Goal: Task Accomplishment & Management: Use online tool/utility

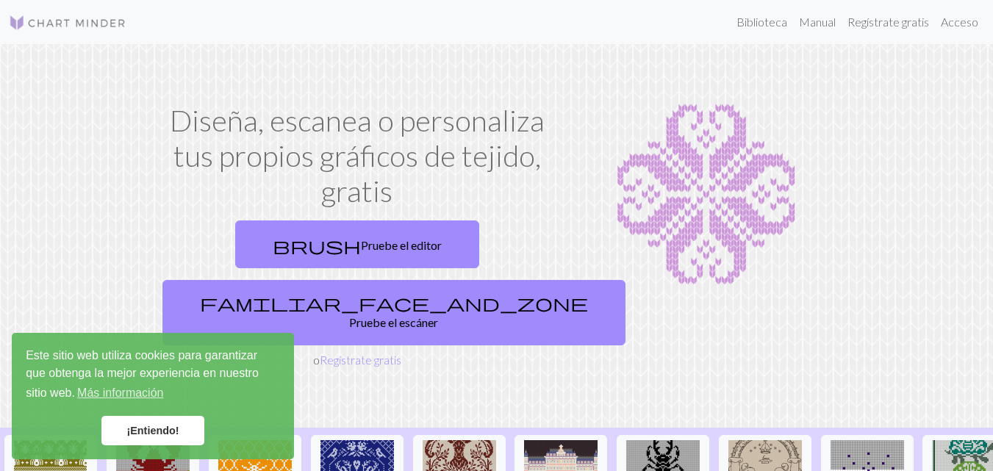
click at [818, 145] on img at bounding box center [706, 195] width 262 height 184
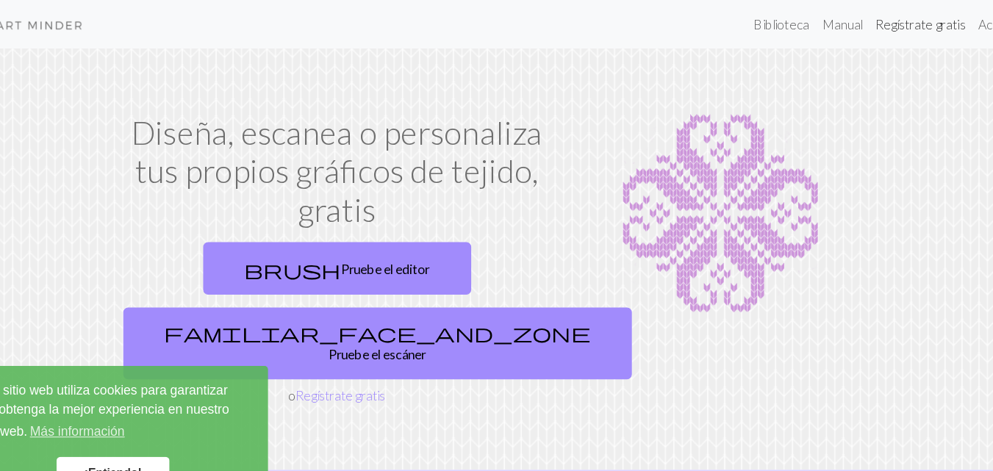
click at [880, 20] on font "Regístrate gratis" at bounding box center [888, 22] width 82 height 14
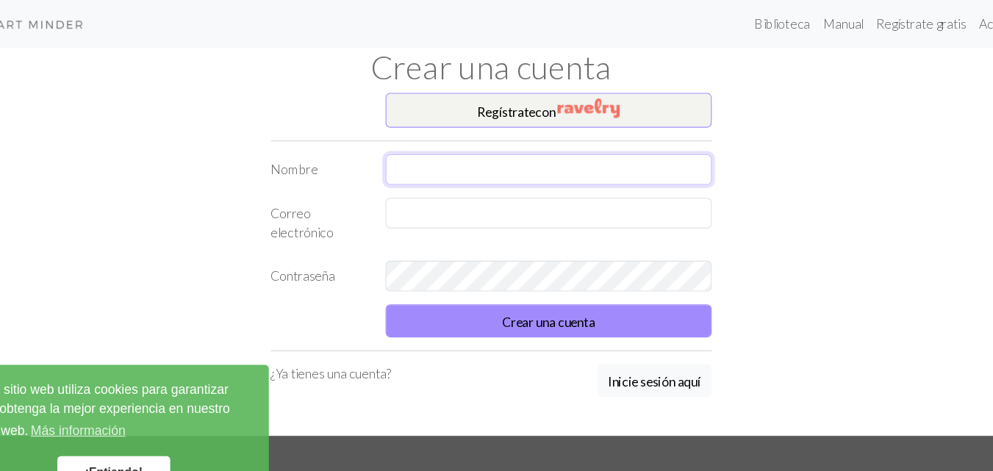
click at [443, 156] on input "text" at bounding box center [548, 155] width 297 height 28
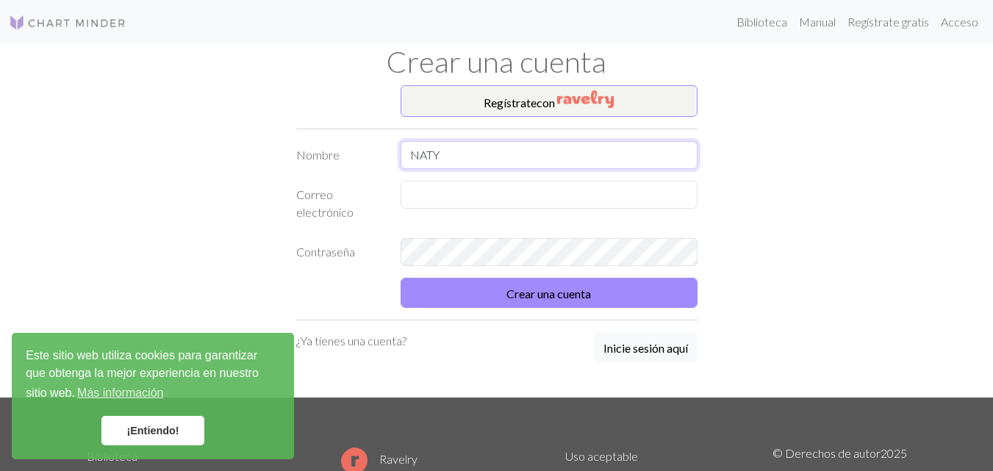
type input "NATY"
click at [415, 195] on input "text" at bounding box center [548, 195] width 297 height 28
type input "[EMAIL_ADDRESS][DOMAIN_NAME]"
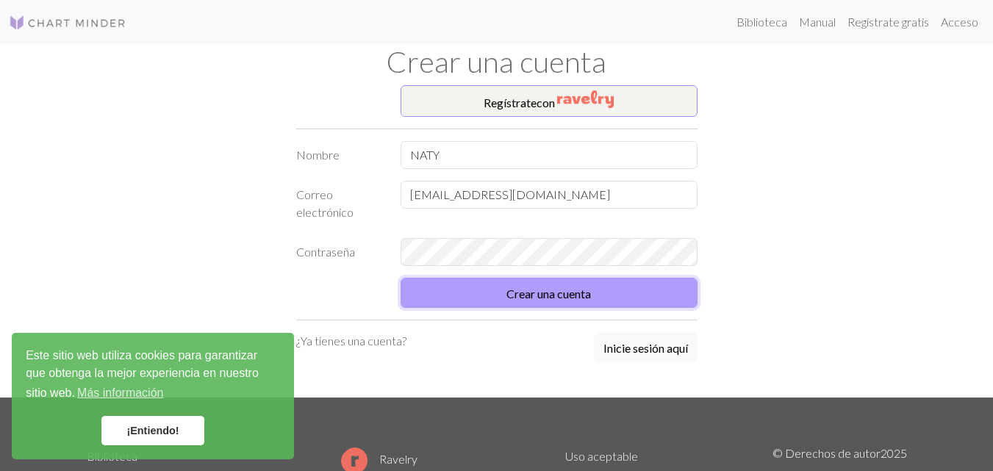
click at [525, 298] on font "Crear una cuenta" at bounding box center [548, 294] width 84 height 14
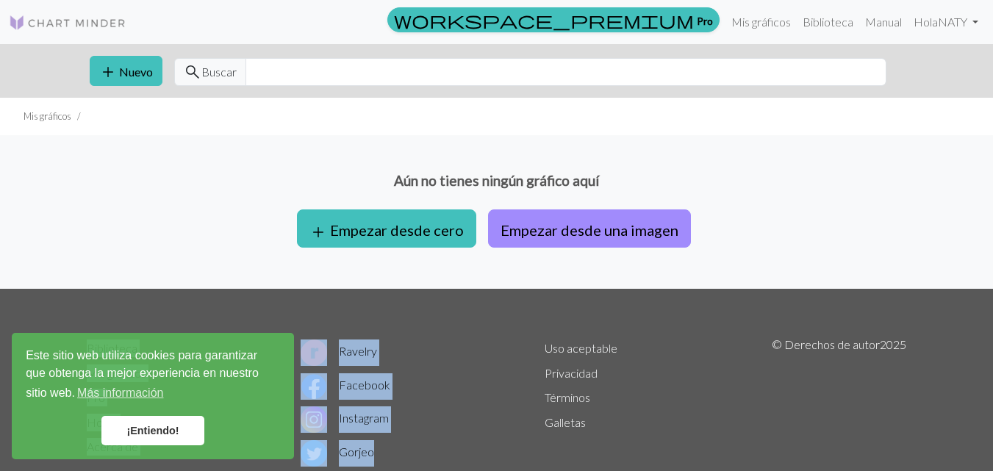
drag, startPoint x: 525, startPoint y: 298, endPoint x: 828, endPoint y: 224, distance: 312.4
click at [828, 224] on div "workspace_premium Pro Mis gráficos Biblioteca Manual Hola NATY Configuraciones …" at bounding box center [496, 235] width 993 height 471
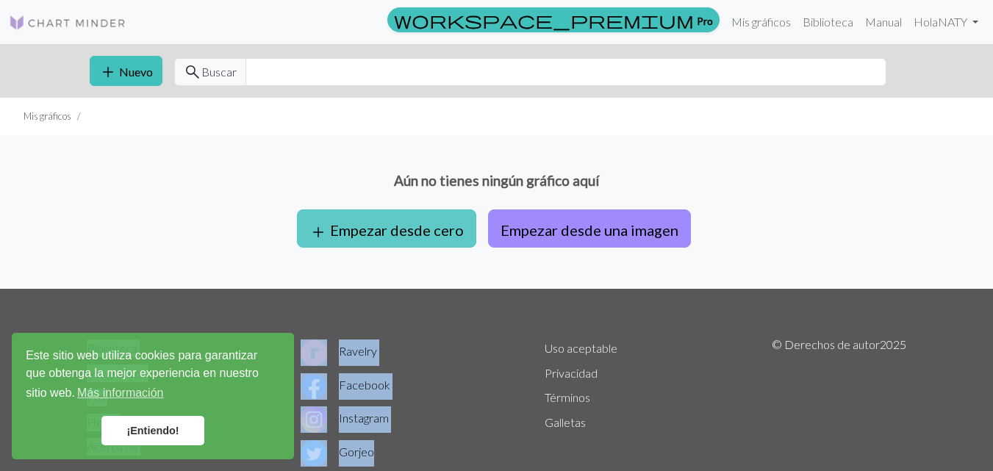
click at [361, 234] on font "Empezar desde cero" at bounding box center [397, 230] width 134 height 18
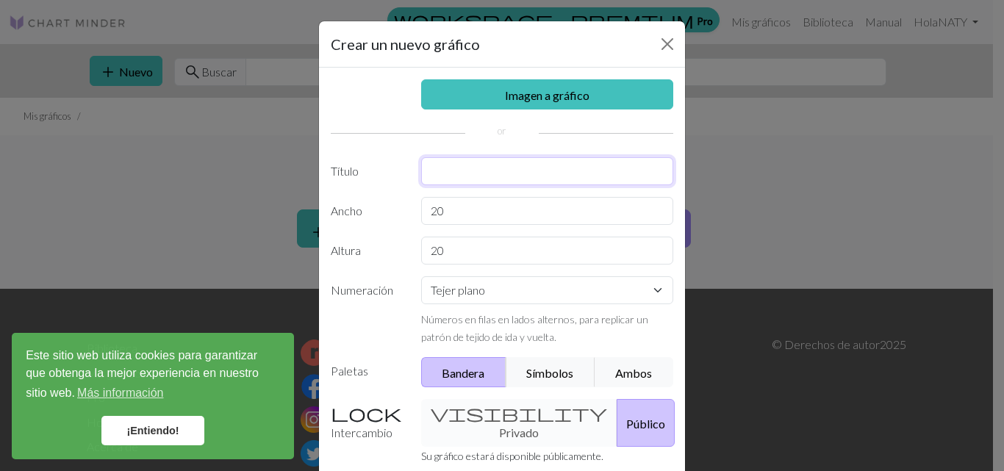
click at [446, 177] on input "text" at bounding box center [547, 171] width 253 height 28
type input "prueba 1"
click at [478, 421] on div "visibility Privado Público" at bounding box center [547, 423] width 270 height 48
click at [626, 418] on font "Público" at bounding box center [645, 424] width 39 height 14
click at [626, 429] on font "Público" at bounding box center [645, 424] width 39 height 14
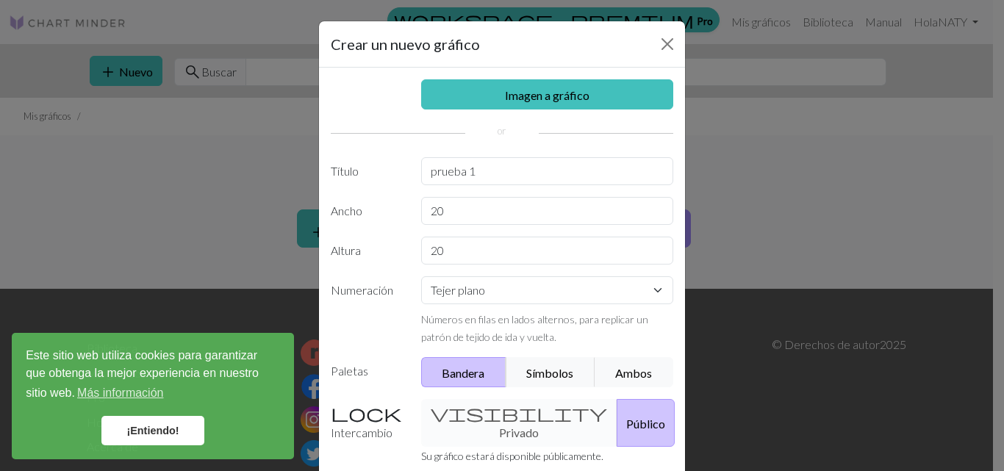
click at [485, 427] on div "visibility Privado Público" at bounding box center [547, 423] width 270 height 48
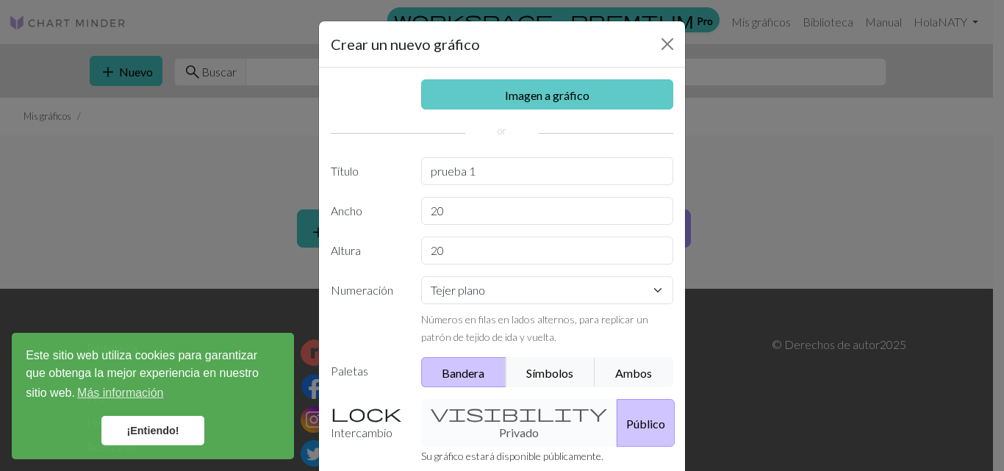
click at [573, 88] on font "Imagen a gráfico" at bounding box center [547, 95] width 84 height 14
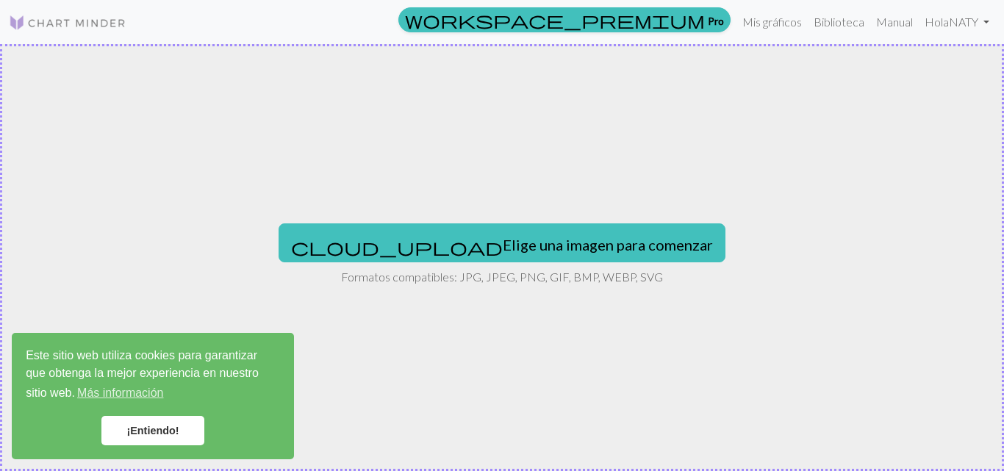
click at [534, 156] on div "cloud_upload Elige una imagen para comenzar Formatos compatibles: JPG, JPEG, PN…" at bounding box center [502, 257] width 1004 height 427
type input "C:\fakepath\20221210_140629.jpg"
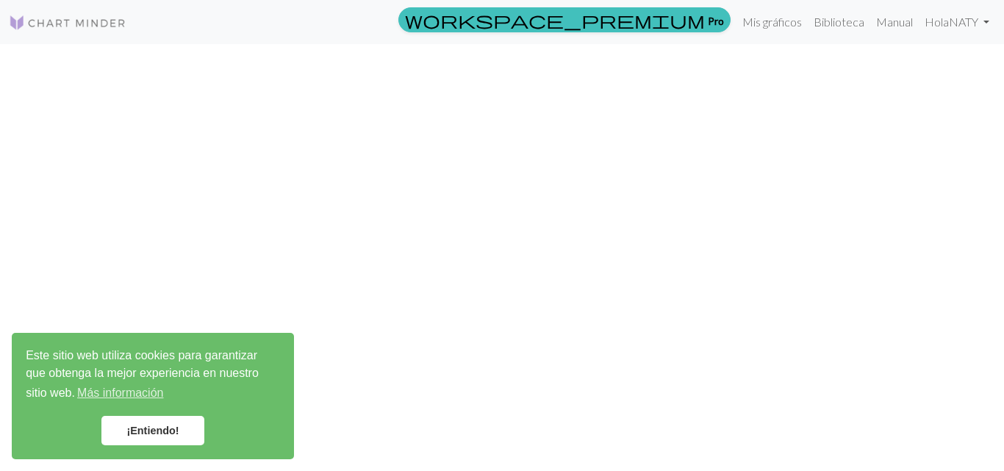
click at [501, 254] on div "workspace_premium Pro Mis gráficos Biblioteca Manual Hola NATY Configuraciones …" at bounding box center [502, 235] width 1004 height 471
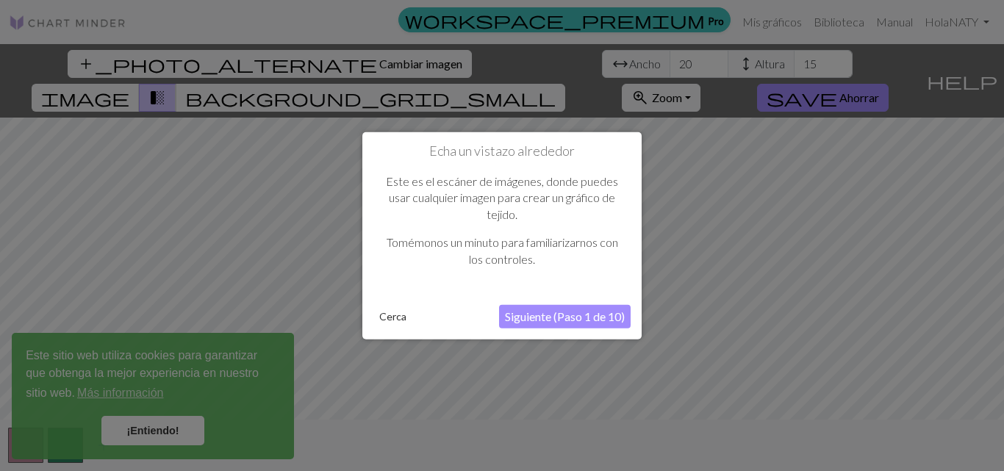
click at [836, 357] on div at bounding box center [502, 235] width 1004 height 471
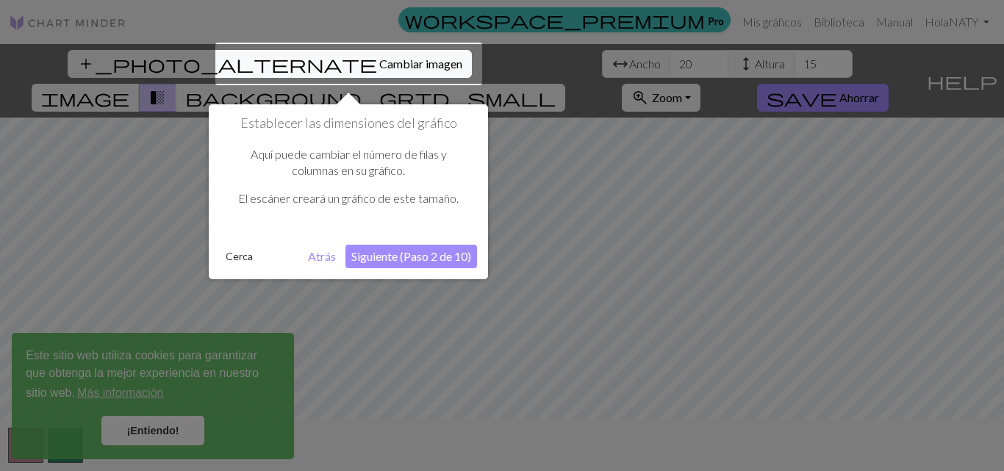
click at [825, 342] on div at bounding box center [502, 235] width 1004 height 471
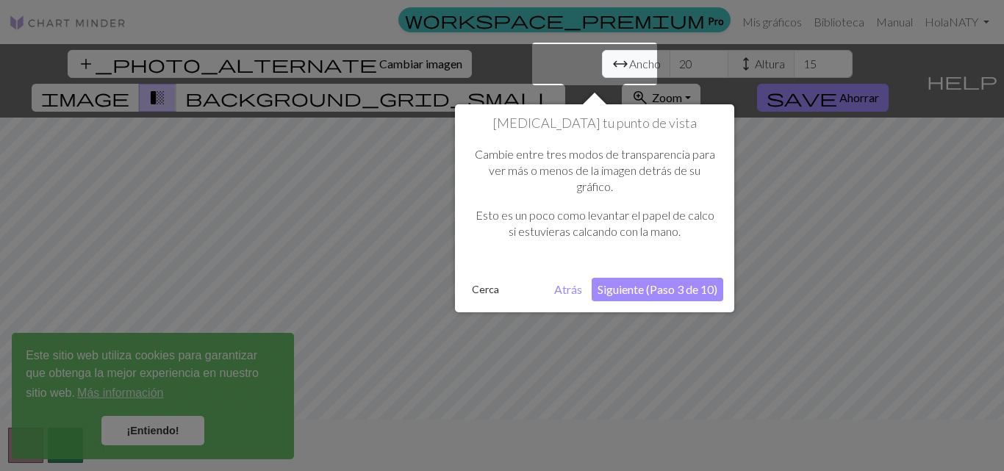
click at [825, 342] on div at bounding box center [502, 235] width 1004 height 471
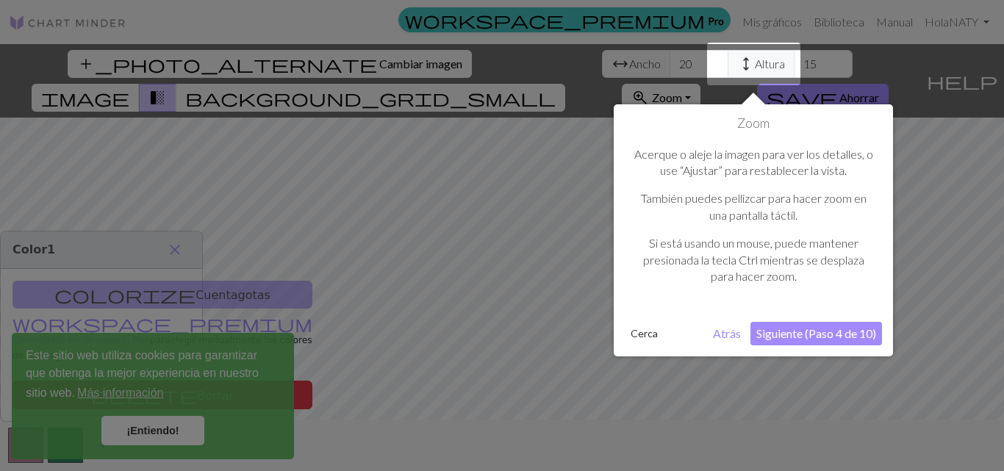
click at [801, 379] on div at bounding box center [502, 235] width 1004 height 471
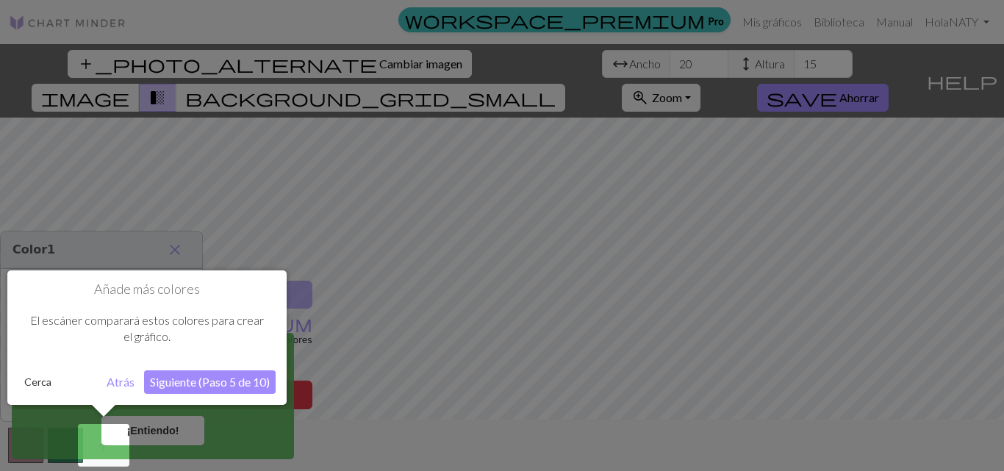
drag, startPoint x: 176, startPoint y: 432, endPoint x: 154, endPoint y: 423, distance: 23.1
click at [154, 423] on div at bounding box center [502, 235] width 1004 height 471
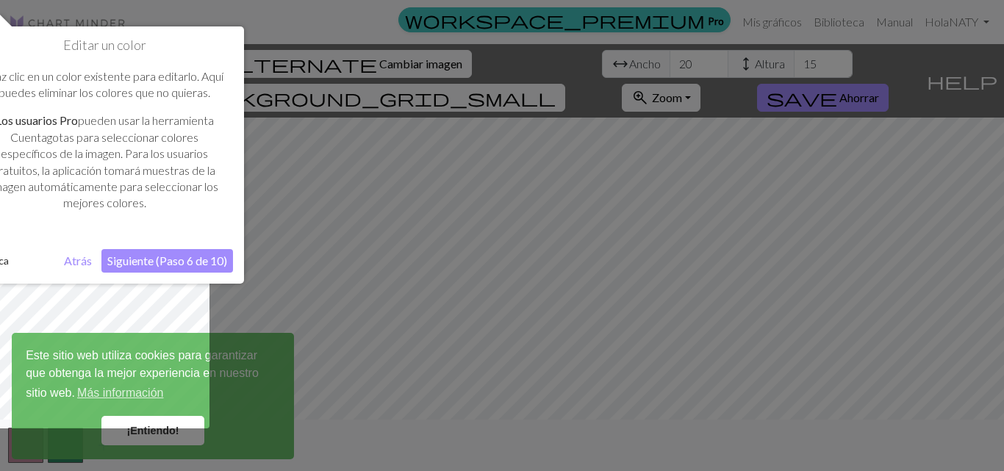
click at [852, 209] on div at bounding box center [502, 235] width 1004 height 471
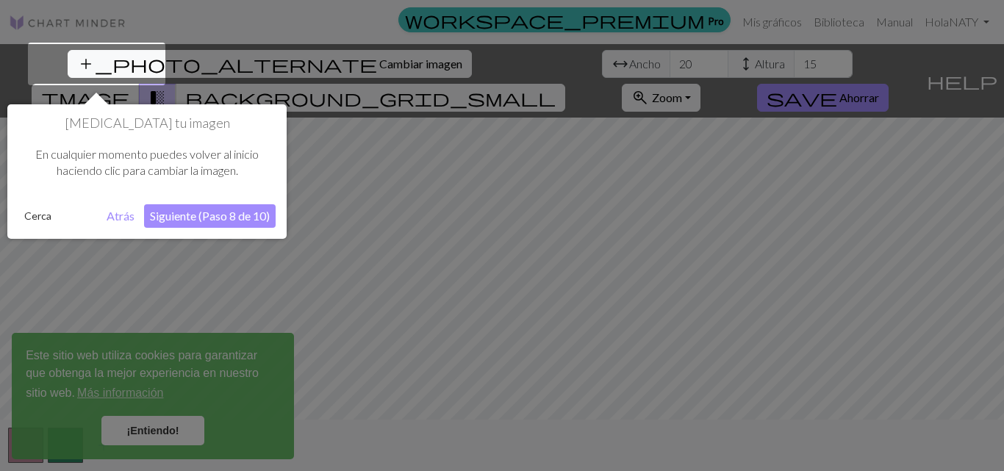
click at [165, 215] on font "Siguiente (Paso 8 de 10)" at bounding box center [210, 216] width 120 height 14
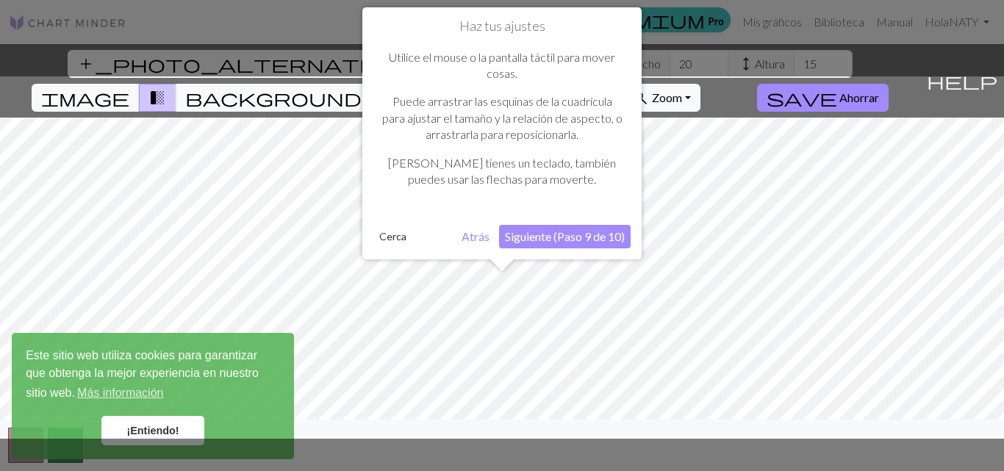
click at [583, 234] on font "Siguiente (Paso 9 de 10)" at bounding box center [565, 236] width 120 height 14
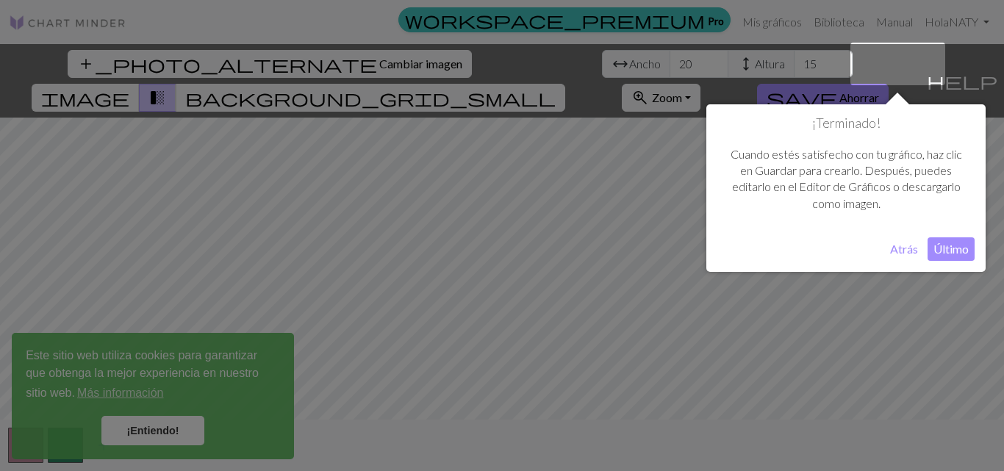
click at [948, 246] on font "Último" at bounding box center [950, 249] width 35 height 14
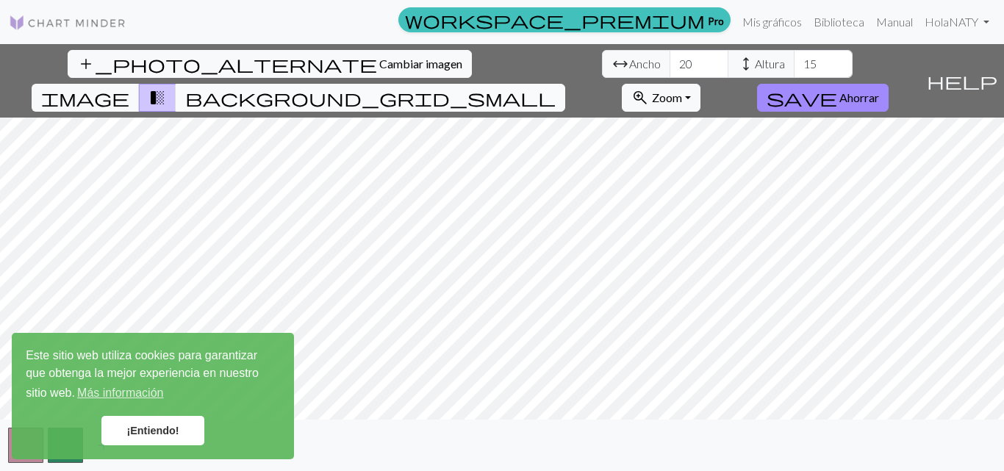
click at [555, 87] on span "background_grid_small" at bounding box center [370, 97] width 370 height 21
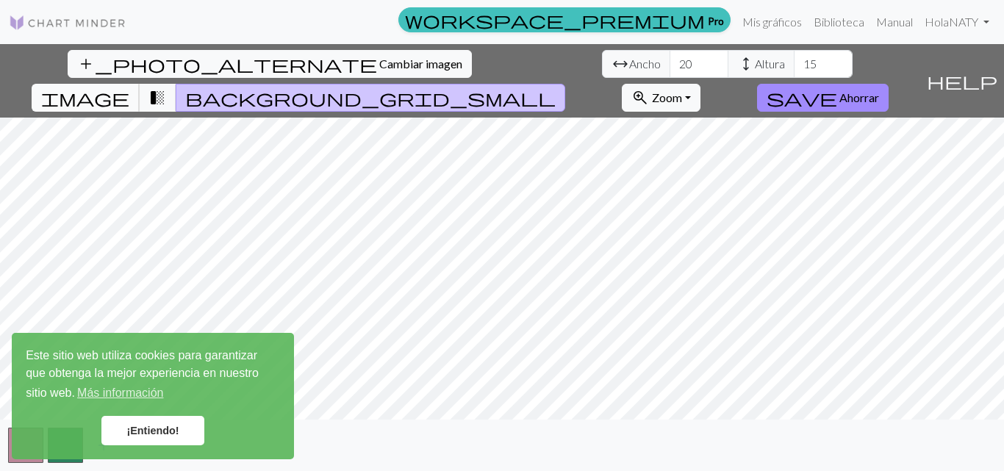
click at [129, 87] on span "image" at bounding box center [85, 97] width 88 height 21
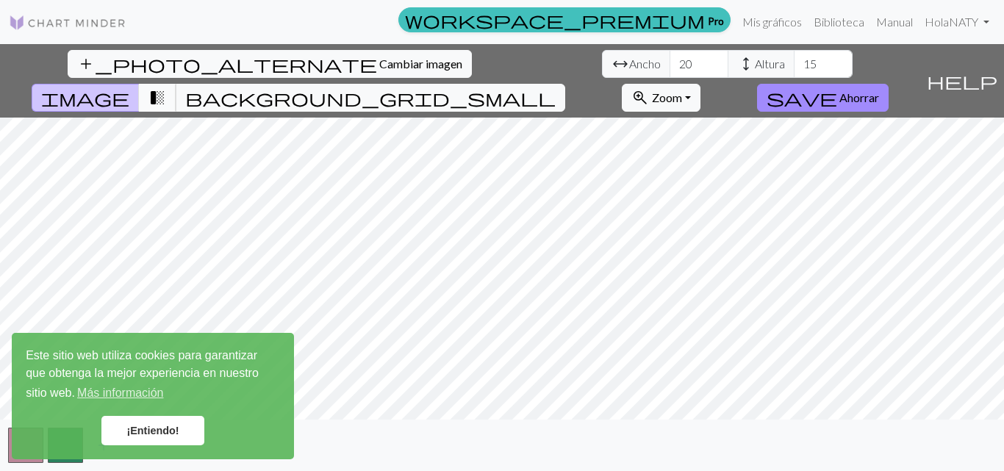
click at [166, 87] on span "transition_fade" at bounding box center [157, 97] width 18 height 21
click at [555, 87] on span "background_grid_small" at bounding box center [370, 97] width 370 height 21
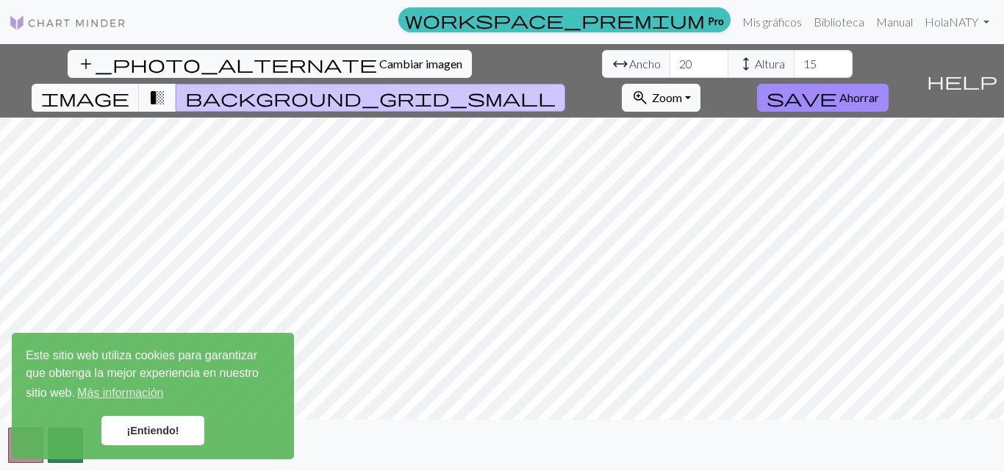
click at [171, 424] on link "¡Entiendo!" at bounding box center [152, 430] width 103 height 29
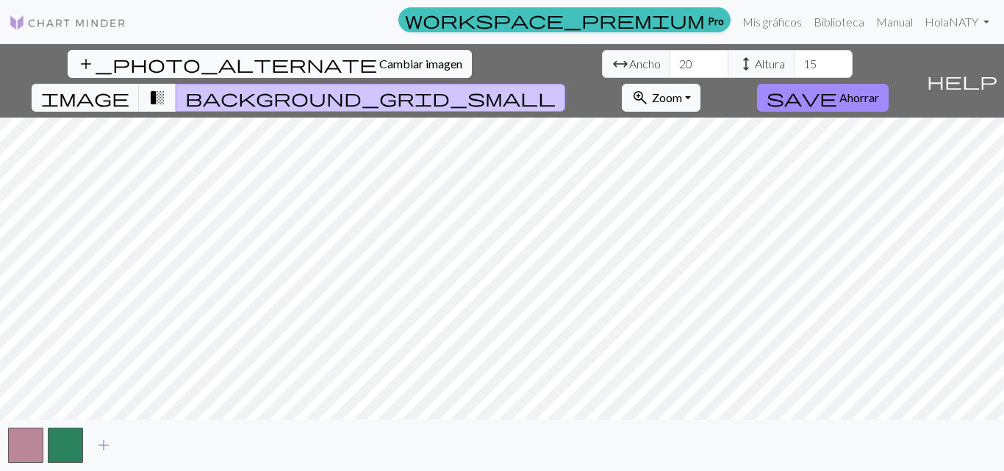
click at [379, 60] on font "Cambiar imagen" at bounding box center [420, 64] width 83 height 14
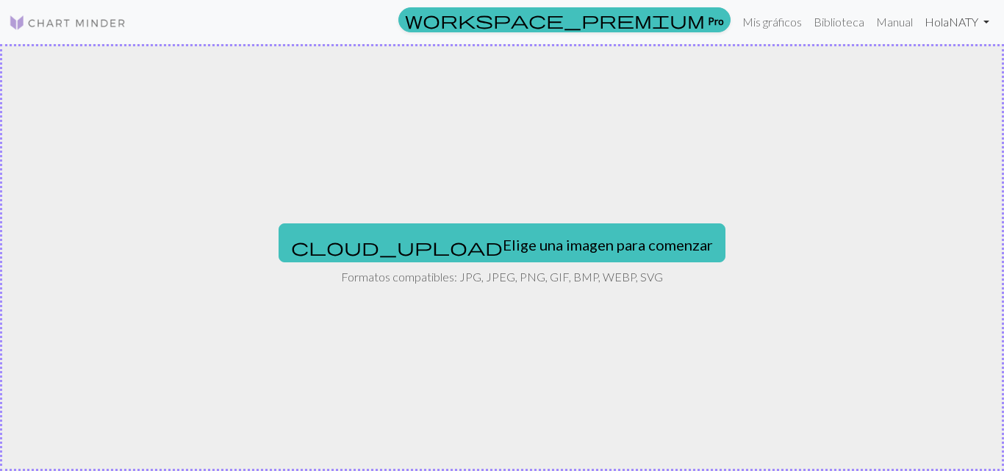
click at [985, 23] on link "Hola NATY" at bounding box center [956, 21] width 76 height 29
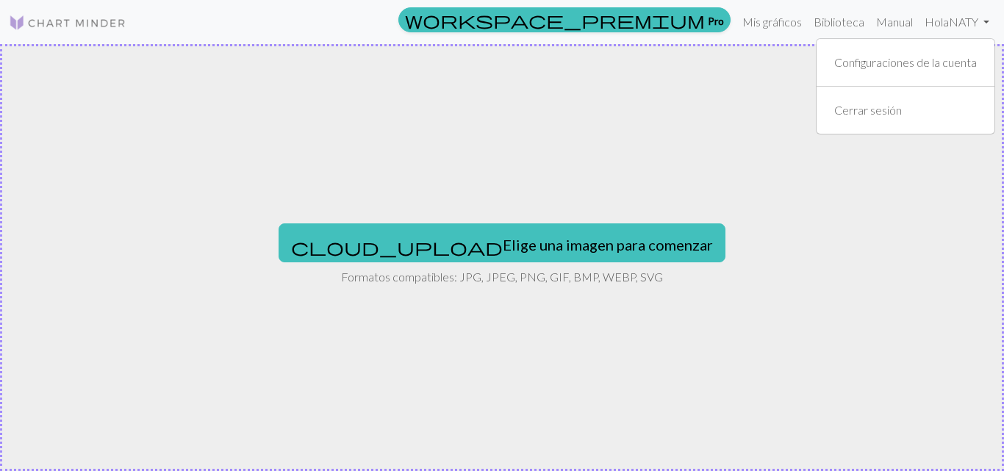
click at [733, 284] on div "cloud_upload Elige una imagen para comenzar Formatos compatibles: JPG, JPEG, PN…" at bounding box center [502, 257] width 1004 height 427
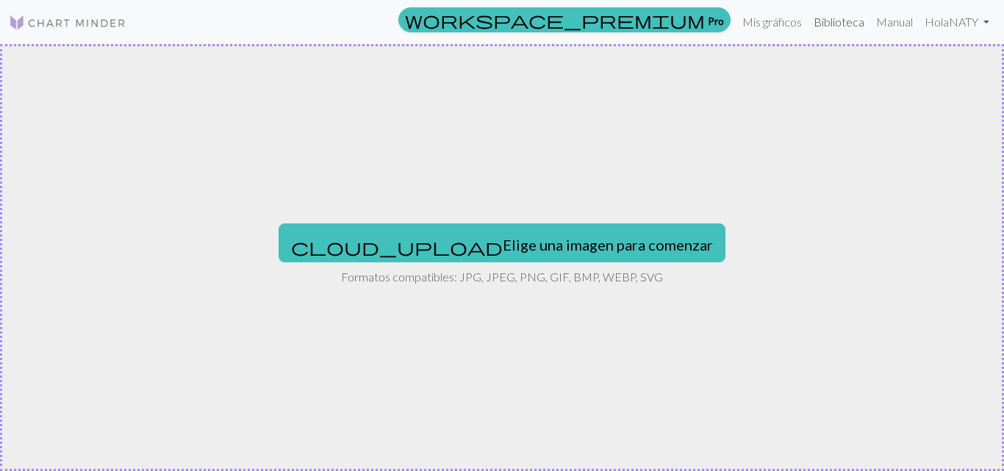
click at [829, 13] on link "Biblioteca" at bounding box center [838, 21] width 62 height 29
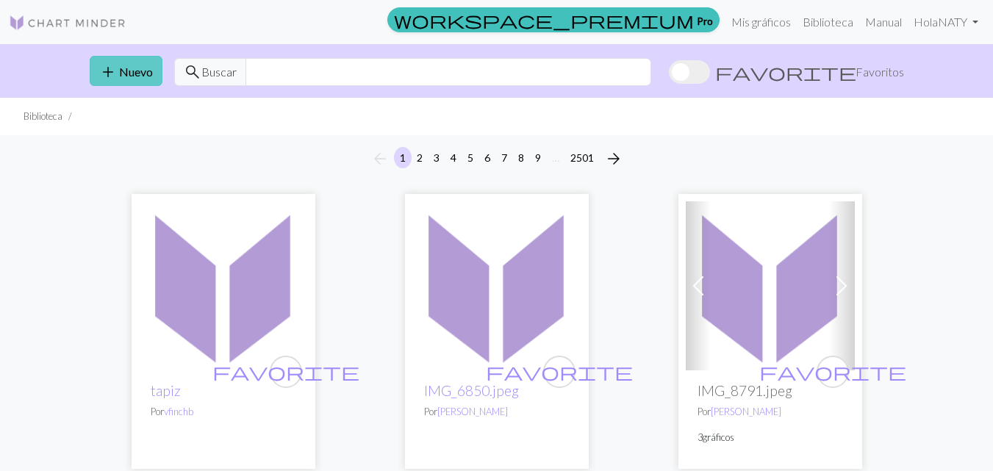
click at [119, 71] on font "Nuevo" at bounding box center [136, 72] width 34 height 14
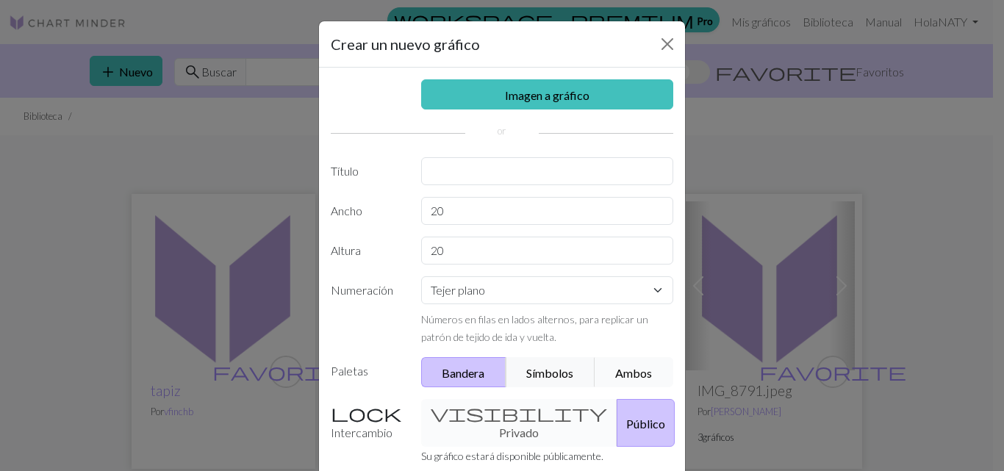
click at [625, 375] on font "Ambos" at bounding box center [633, 373] width 37 height 14
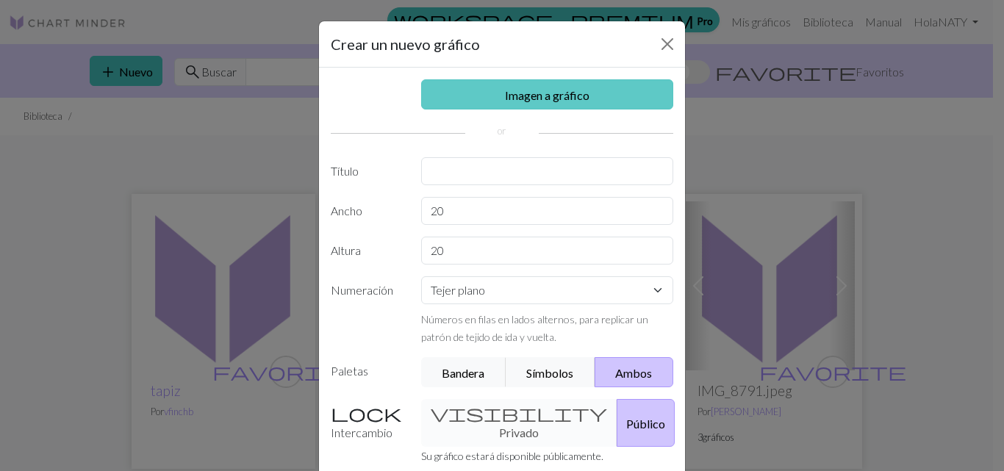
click at [575, 93] on font "Imagen a gráfico" at bounding box center [547, 95] width 84 height 14
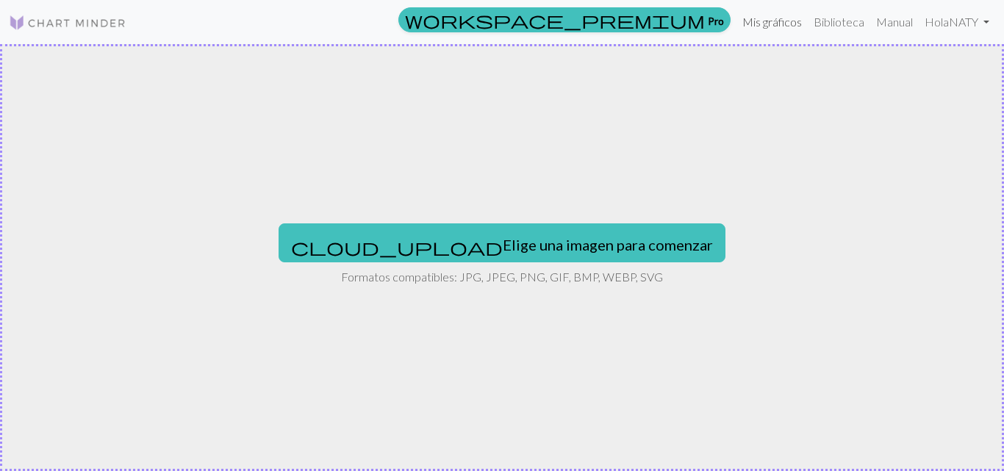
click at [771, 26] on font "Mis gráficos" at bounding box center [772, 22] width 60 height 14
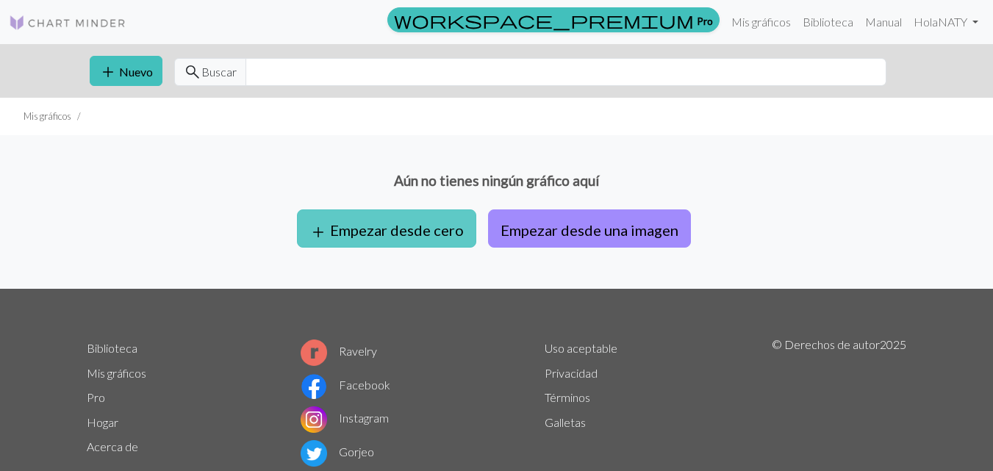
click at [383, 231] on font "Empezar desde cero" at bounding box center [397, 230] width 134 height 18
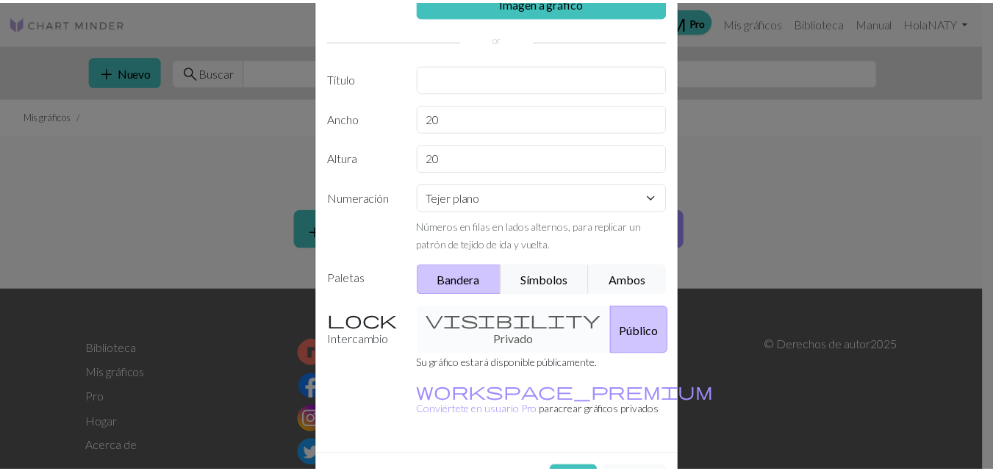
scroll to position [134, 0]
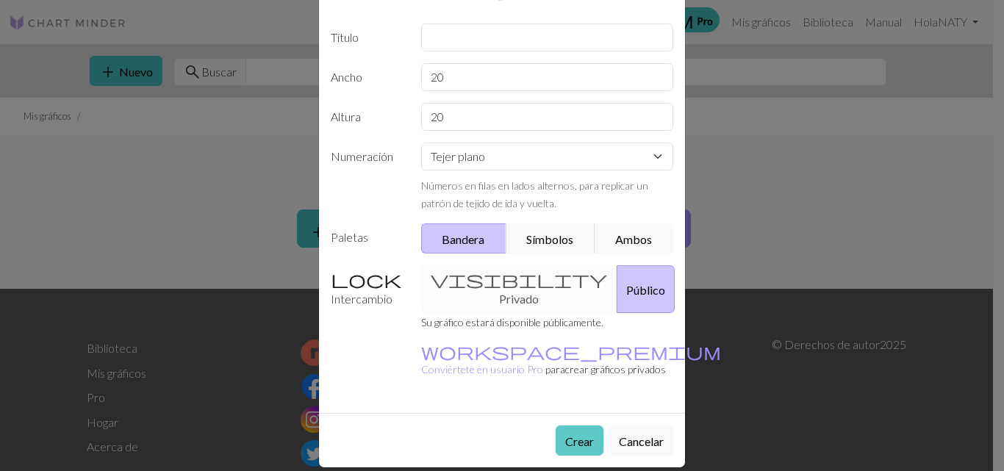
click at [577, 434] on font "Crear" at bounding box center [579, 441] width 29 height 14
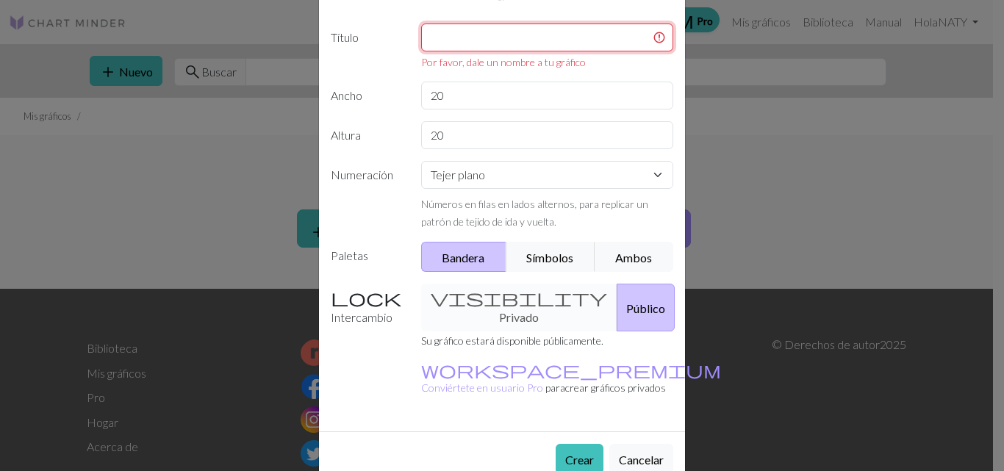
click at [519, 35] on input "text" at bounding box center [547, 38] width 253 height 28
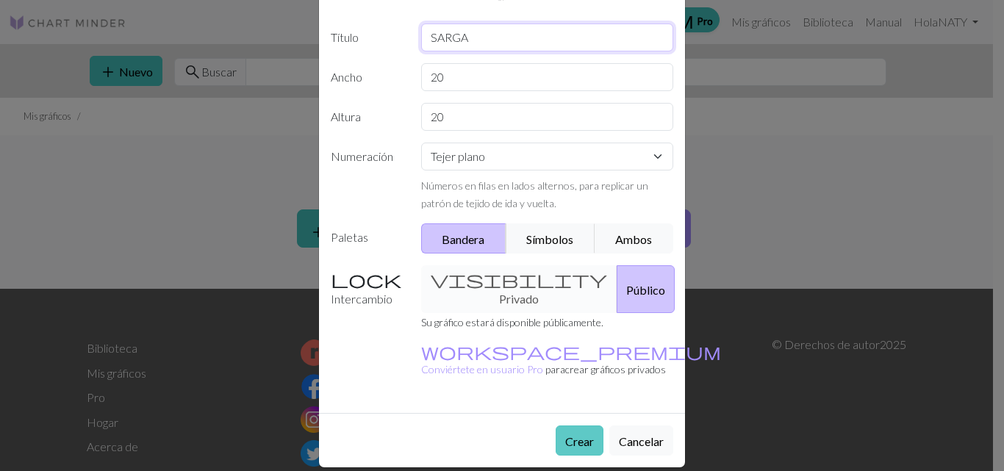
type input "SARGA"
click at [586, 434] on font "Crear" at bounding box center [579, 441] width 29 height 14
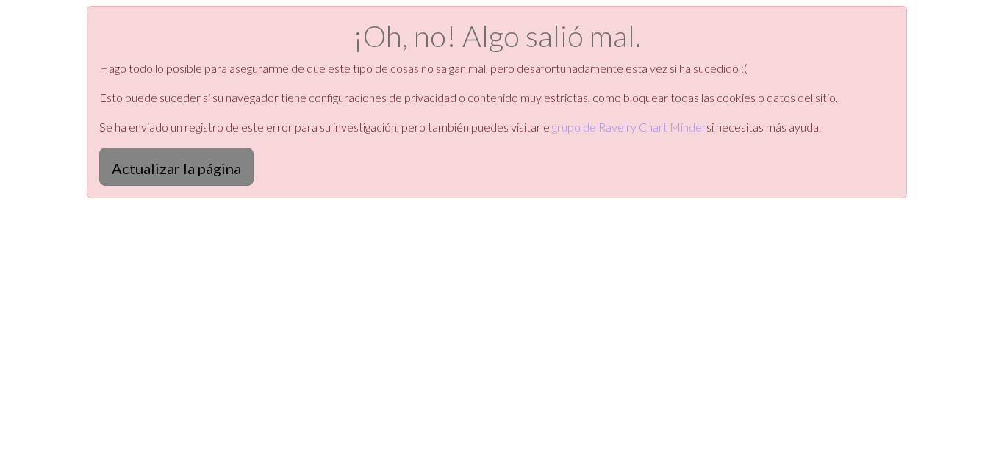
click at [154, 184] on button "Actualizar la página" at bounding box center [176, 167] width 154 height 38
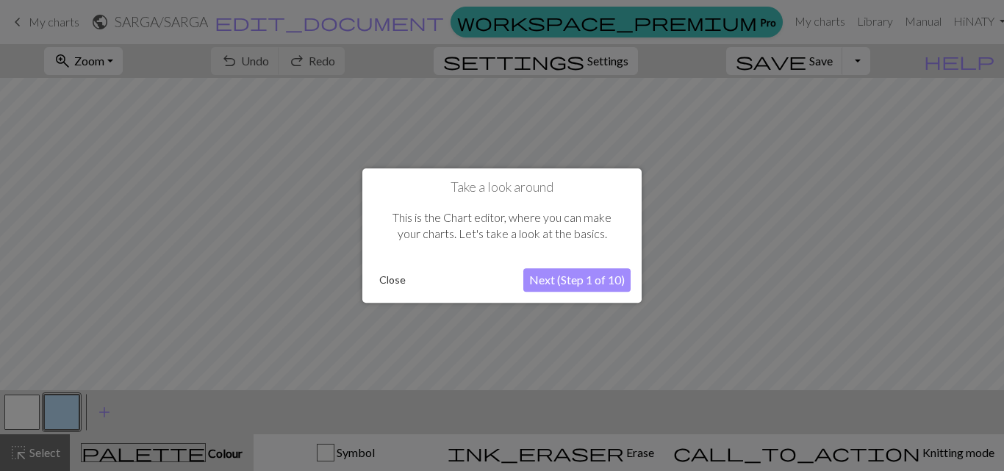
click at [566, 284] on button "Next (Step 1 of 10)" at bounding box center [576, 280] width 107 height 24
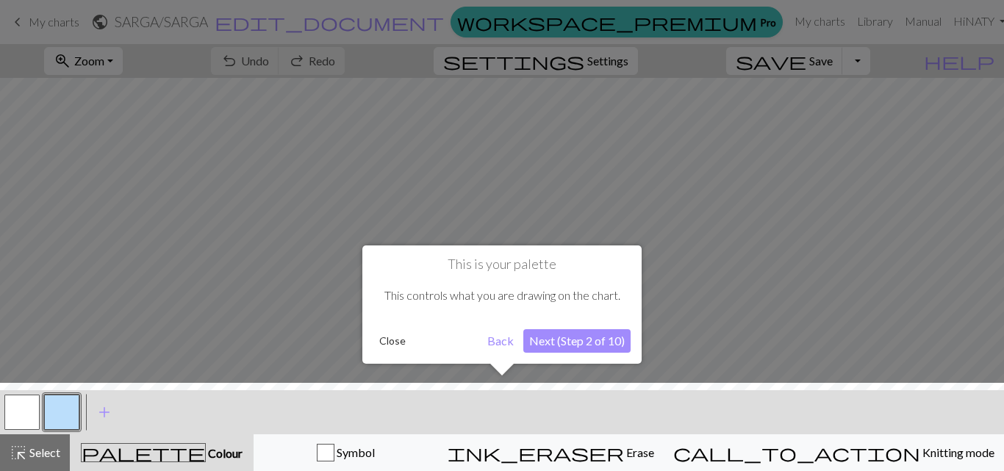
click at [566, 342] on button "Next (Step 2 of 10)" at bounding box center [576, 341] width 107 height 24
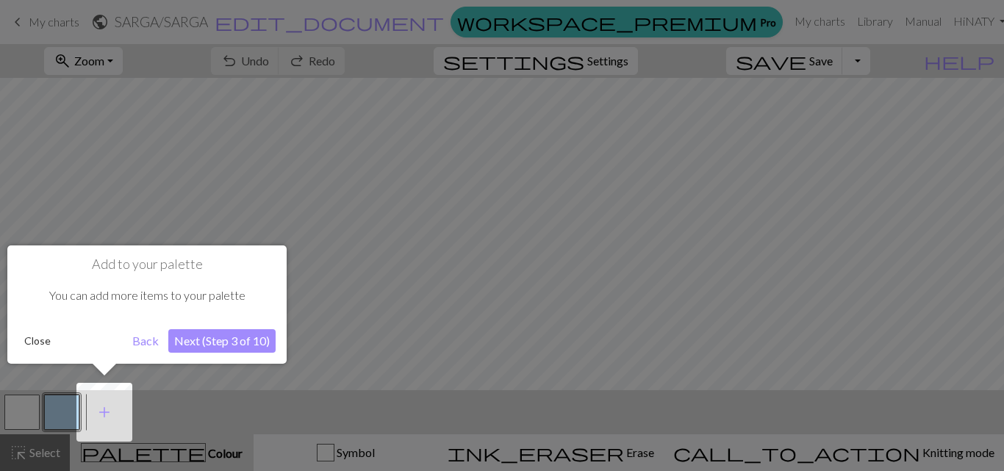
click at [205, 339] on button "Next (Step 3 of 10)" at bounding box center [221, 341] width 107 height 24
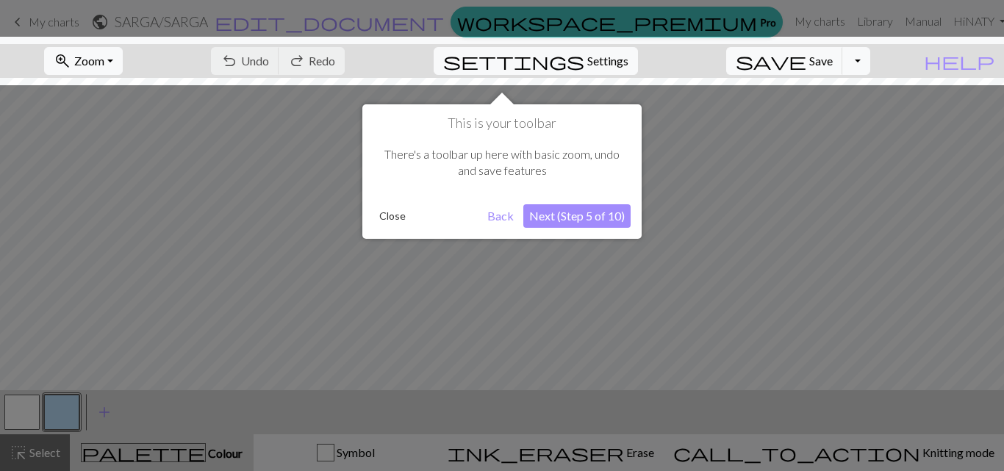
click at [597, 212] on button "Next (Step 5 of 10)" at bounding box center [576, 216] width 107 height 24
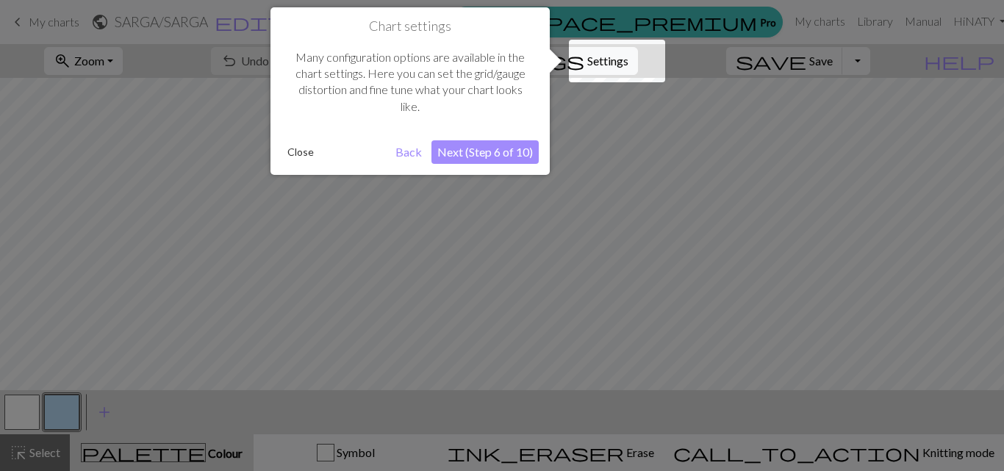
click at [504, 149] on button "Next (Step 6 of 10)" at bounding box center [484, 152] width 107 height 24
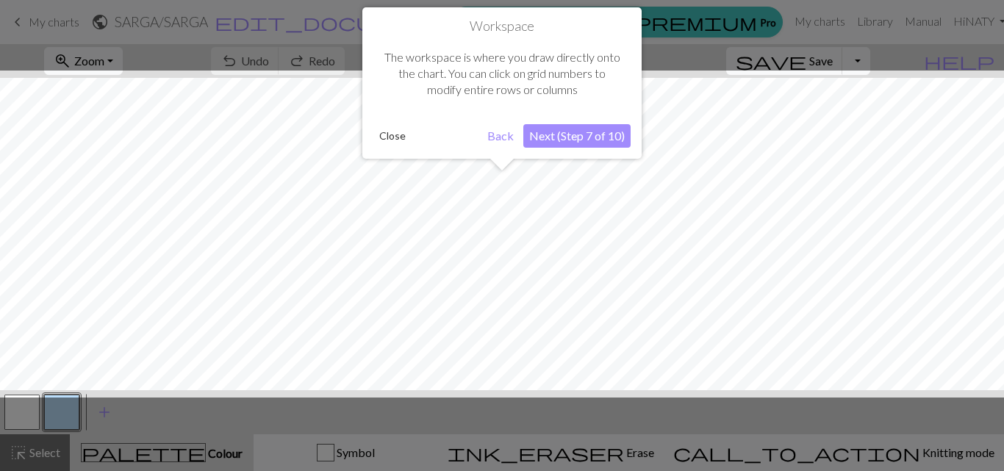
scroll to position [56, 0]
click at [562, 124] on button "Next (Step 7 of 10)" at bounding box center [576, 136] width 107 height 24
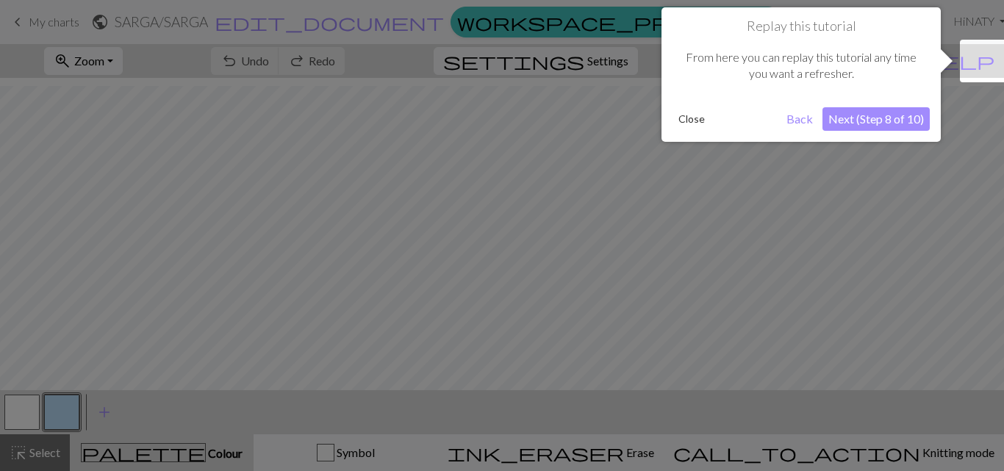
click at [913, 114] on button "Next (Step 8 of 10)" at bounding box center [875, 119] width 107 height 24
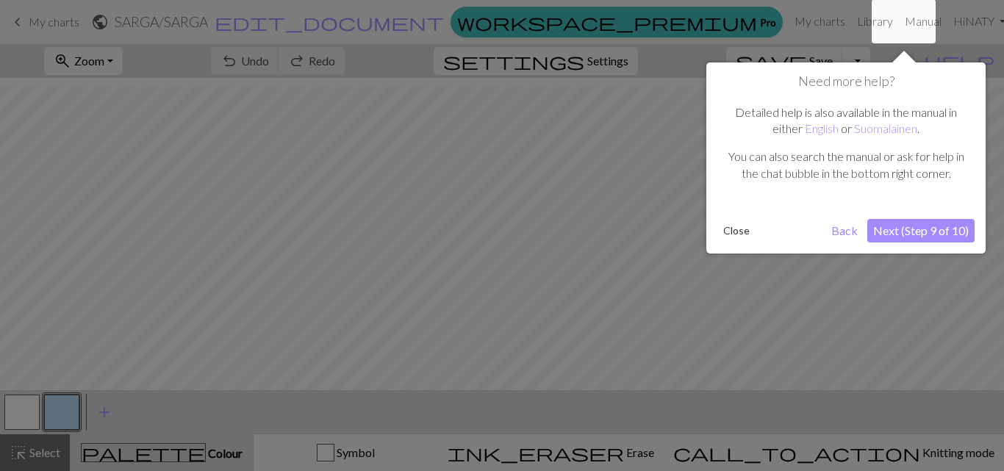
click at [915, 230] on button "Next (Step 9 of 10)" at bounding box center [920, 231] width 107 height 24
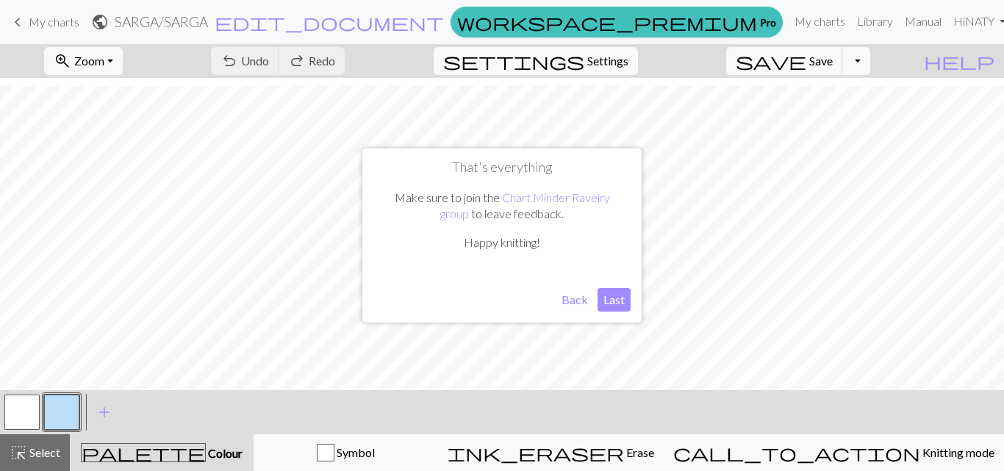
click at [621, 298] on button "Last" at bounding box center [613, 300] width 33 height 24
click at [168, 453] on span "palette" at bounding box center [143, 452] width 123 height 21
click at [167, 450] on span "palette" at bounding box center [143, 452] width 123 height 21
click at [206, 454] on span "Colour" at bounding box center [224, 453] width 37 height 14
click at [101, 409] on span "add" at bounding box center [105, 412] width 18 height 21
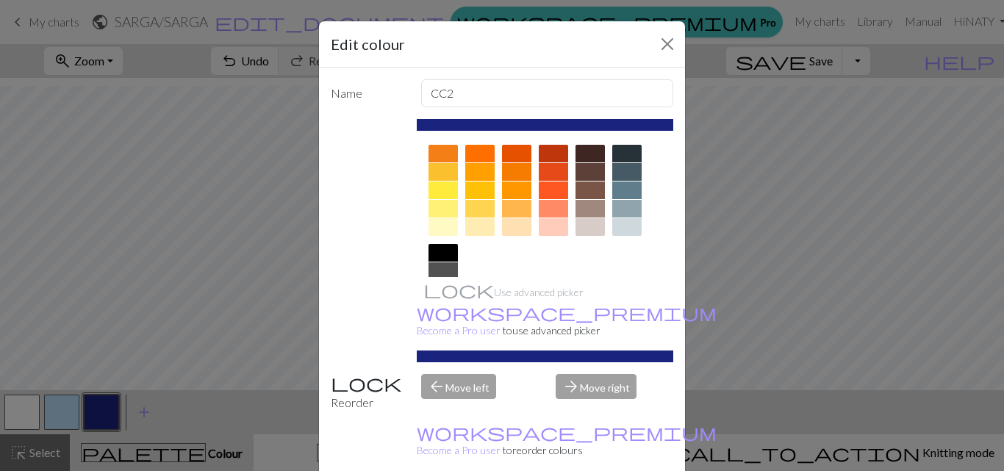
scroll to position [213, 0]
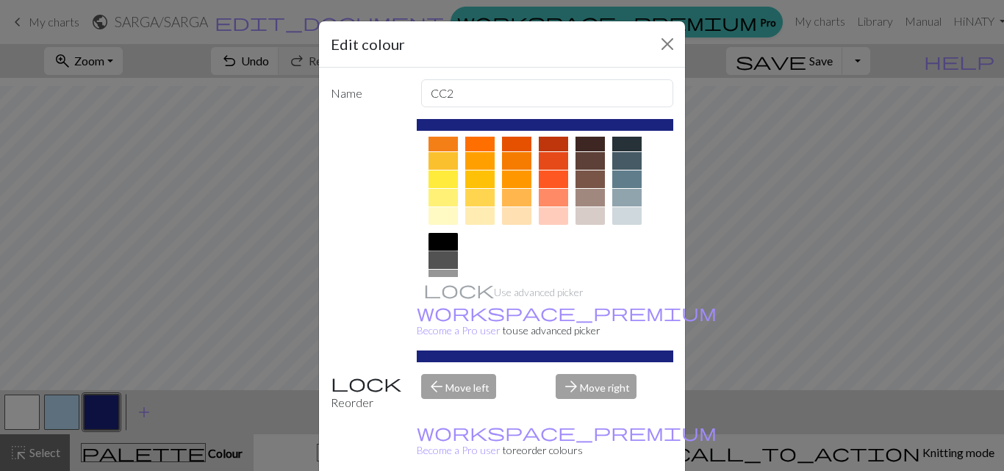
click at [433, 244] on div at bounding box center [442, 242] width 29 height 18
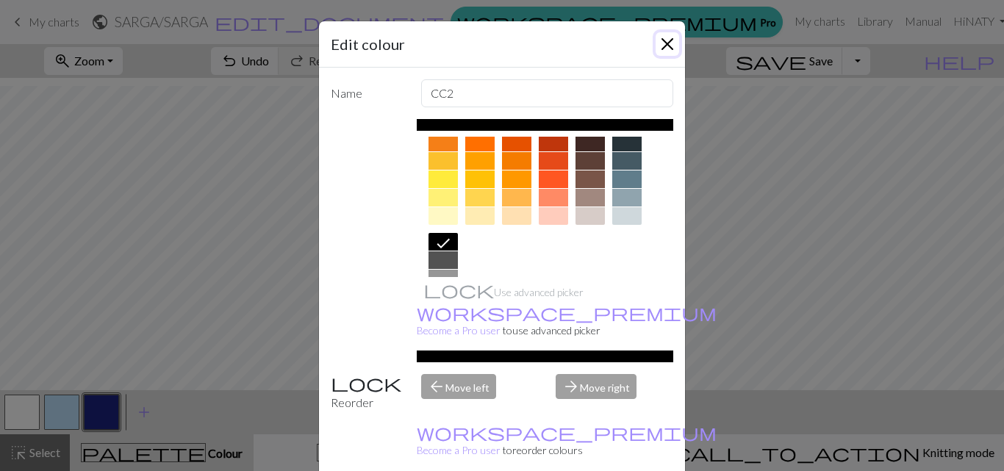
click at [662, 37] on button "Close" at bounding box center [667, 44] width 24 height 24
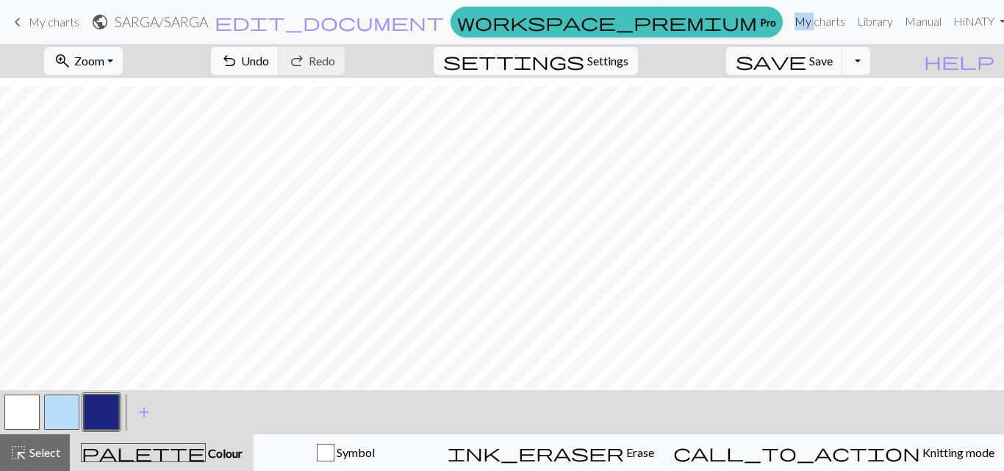
click at [662, 37] on div "keyboard_arrow_left My charts public SARGA / SARGA edit_document Edit settings …" at bounding box center [502, 22] width 1004 height 31
click at [145, 406] on span "add" at bounding box center [144, 412] width 18 height 21
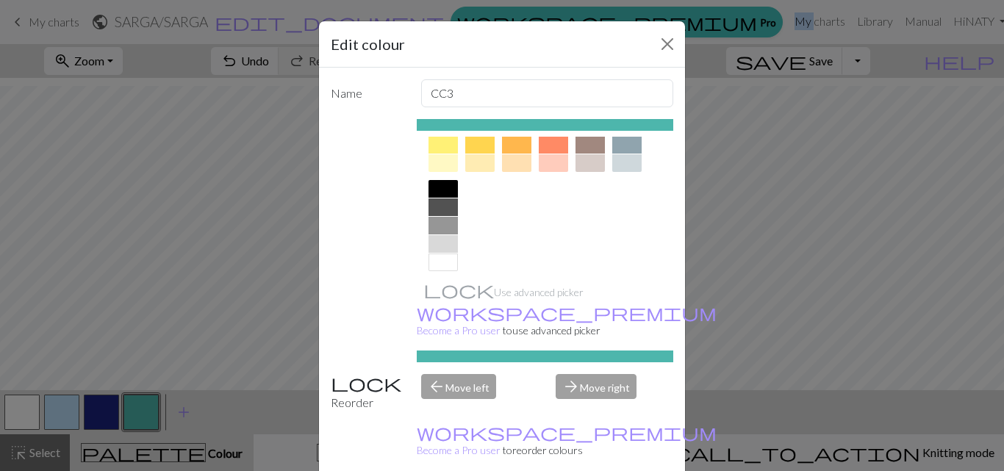
scroll to position [277, 0]
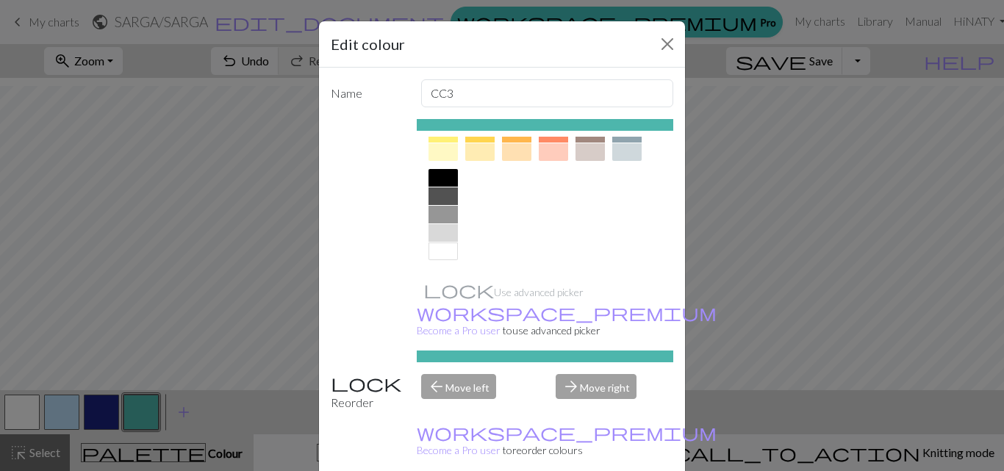
click at [431, 171] on div at bounding box center [442, 178] width 29 height 18
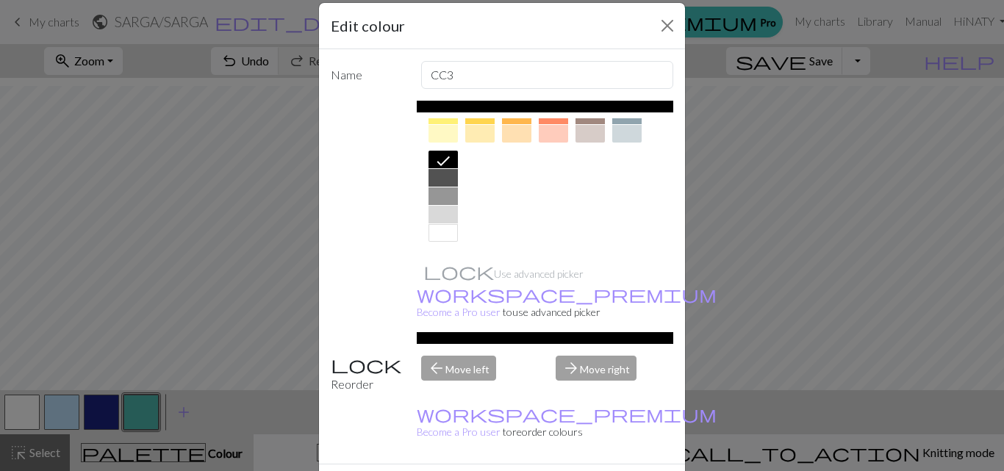
scroll to position [37, 0]
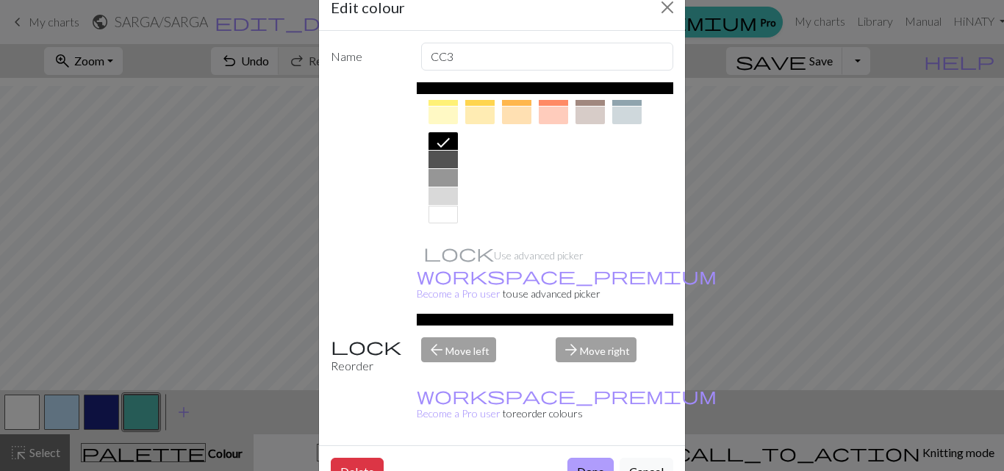
click at [586, 458] on button "Done" at bounding box center [590, 472] width 46 height 28
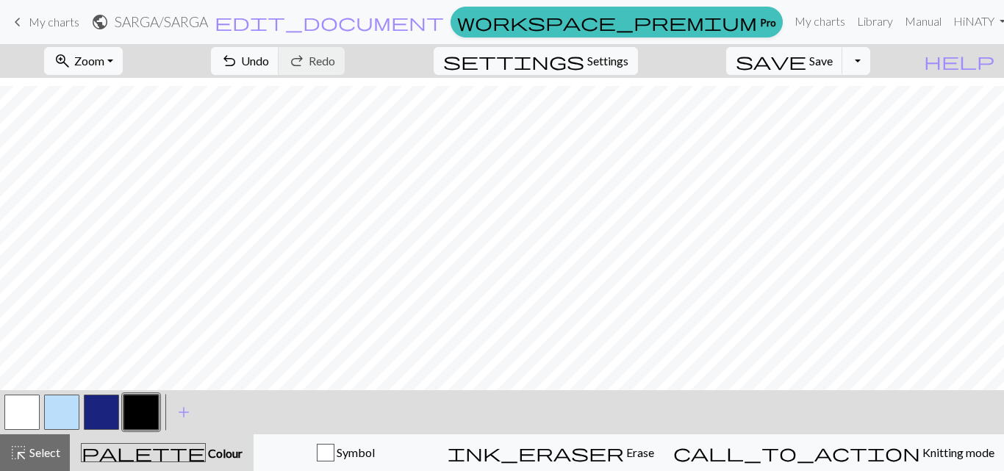
click at [18, 411] on button "button" at bounding box center [21, 412] width 35 height 35
click at [139, 412] on button "button" at bounding box center [140, 412] width 35 height 35
click at [33, 421] on button "button" at bounding box center [21, 412] width 35 height 35
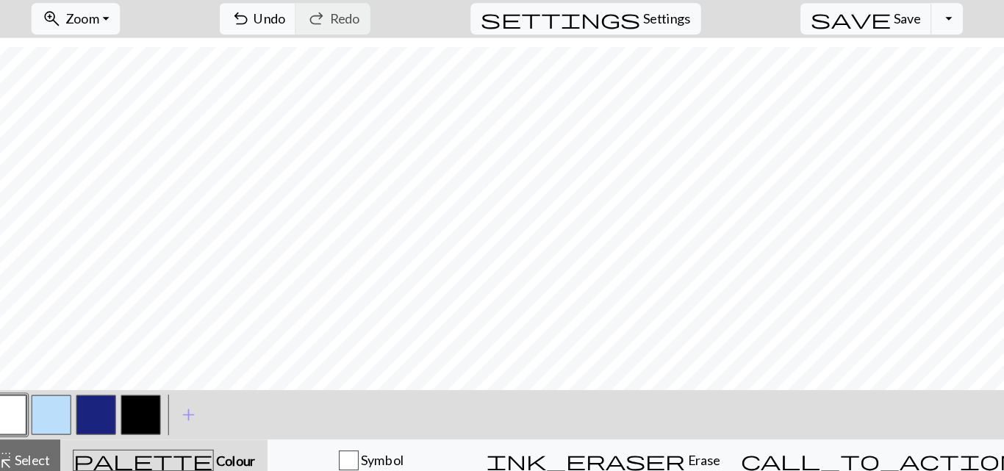
scroll to position [59, 0]
click at [279, 52] on button "undo Undo Undo" at bounding box center [245, 61] width 68 height 28
click at [184, 408] on span "add" at bounding box center [184, 412] width 18 height 21
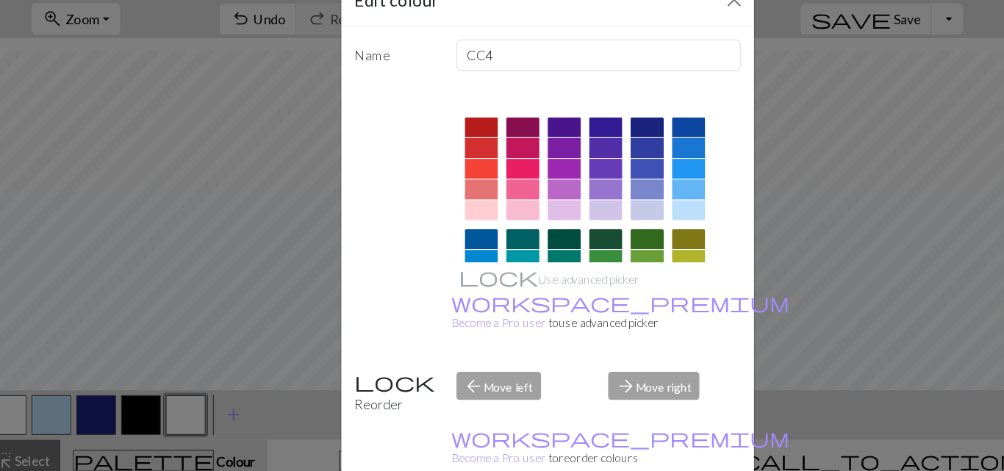
click at [436, 151] on div at bounding box center [442, 157] width 29 height 18
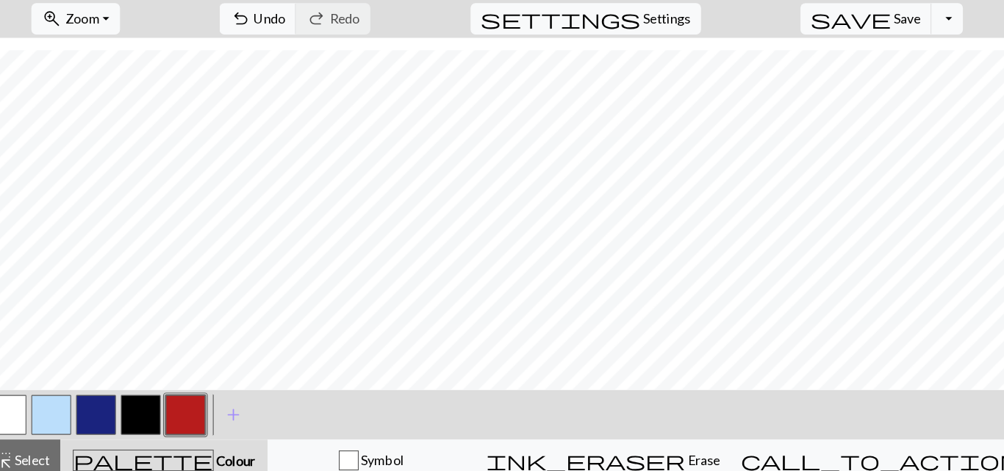
click at [18, 400] on button "button" at bounding box center [21, 412] width 35 height 35
click at [189, 405] on button "button" at bounding box center [180, 412] width 35 height 35
click at [870, 61] on button "Toggle Dropdown" at bounding box center [856, 61] width 28 height 28
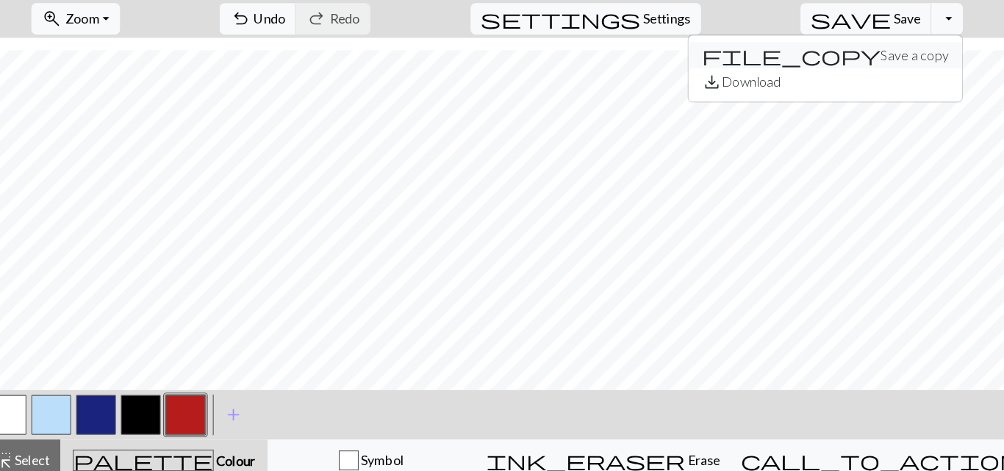
click at [819, 92] on button "file_copy Save a copy" at bounding box center [748, 94] width 242 height 24
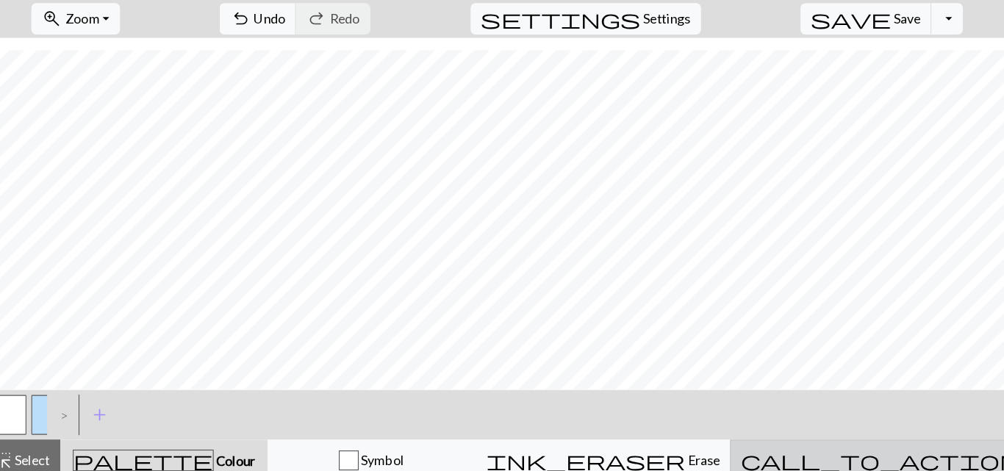
click at [857, 452] on span "call_to_action" at bounding box center [796, 452] width 247 height 21
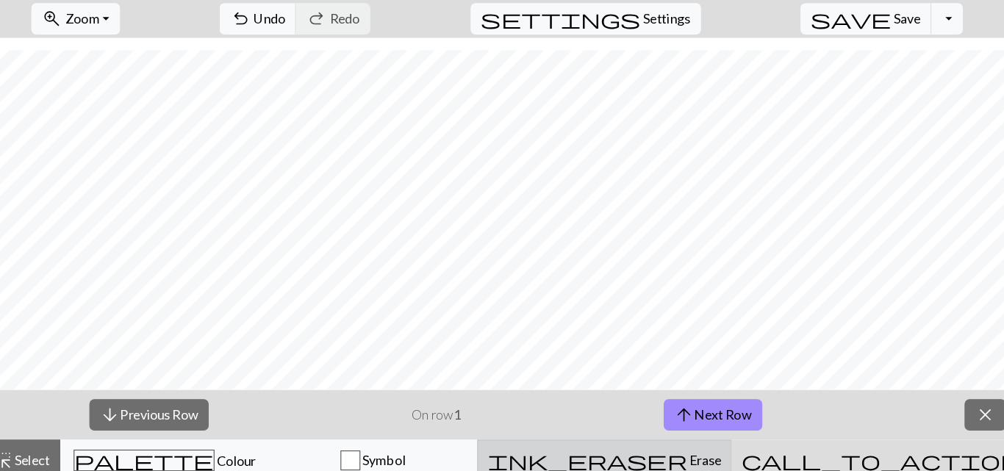
click at [655, 444] on div "ink_eraser Erase Erase" at bounding box center [552, 453] width 206 height 18
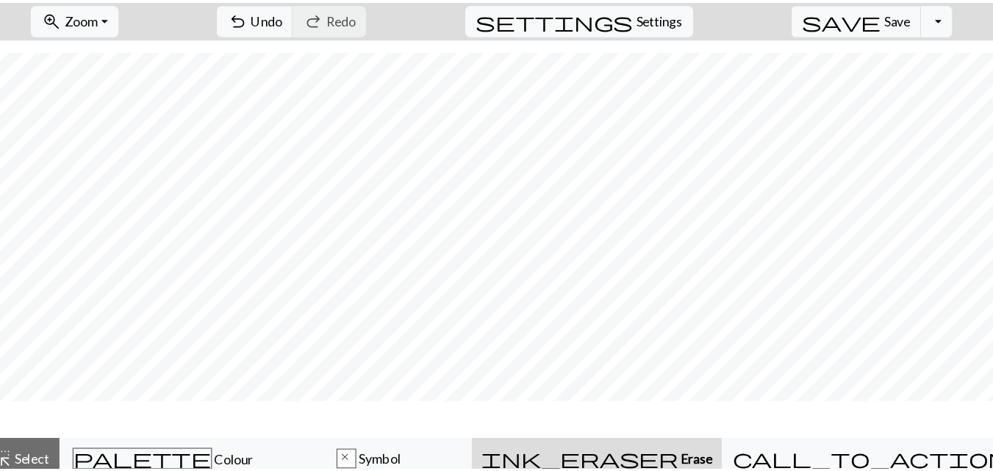
scroll to position [15, 0]
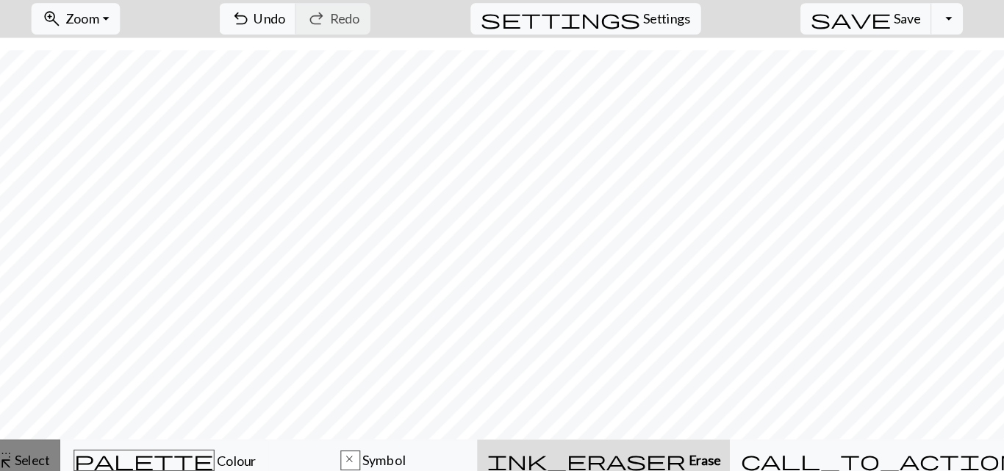
click at [45, 452] on span "Select" at bounding box center [43, 452] width 33 height 14
click at [870, 60] on button "Toggle Dropdown" at bounding box center [856, 61] width 28 height 28
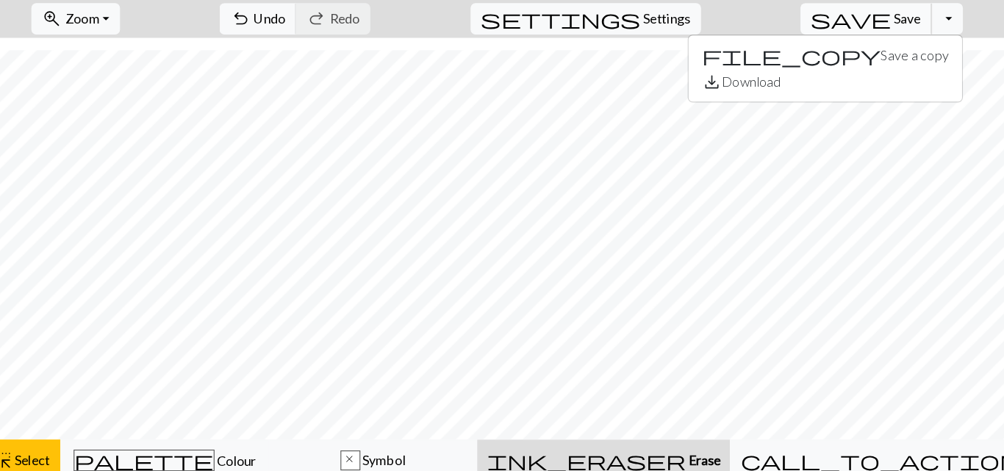
click at [806, 55] on span "save" at bounding box center [770, 61] width 71 height 21
click at [806, 58] on span "save" at bounding box center [770, 61] width 71 height 21
click at [832, 61] on span "Save" at bounding box center [821, 61] width 24 height 14
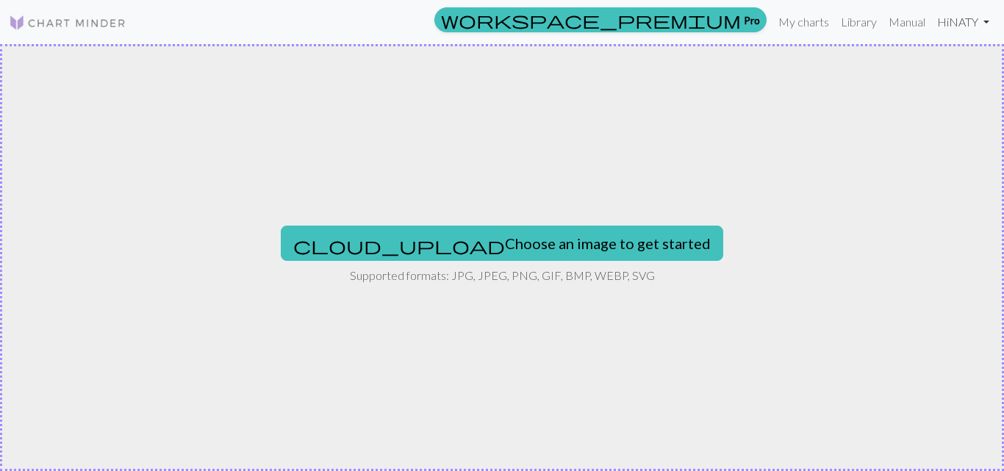
click at [985, 19] on link "Hi NATY" at bounding box center [963, 21] width 64 height 29
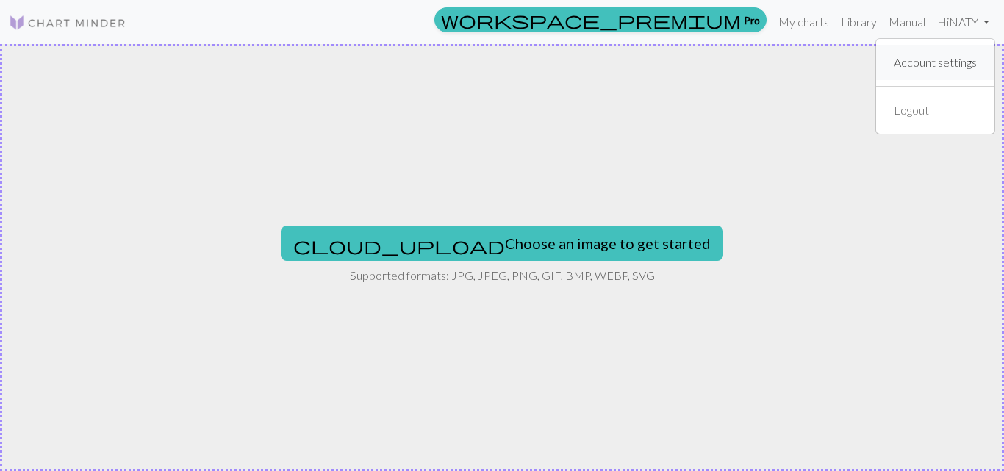
click at [943, 61] on link "Account settings" at bounding box center [935, 62] width 95 height 29
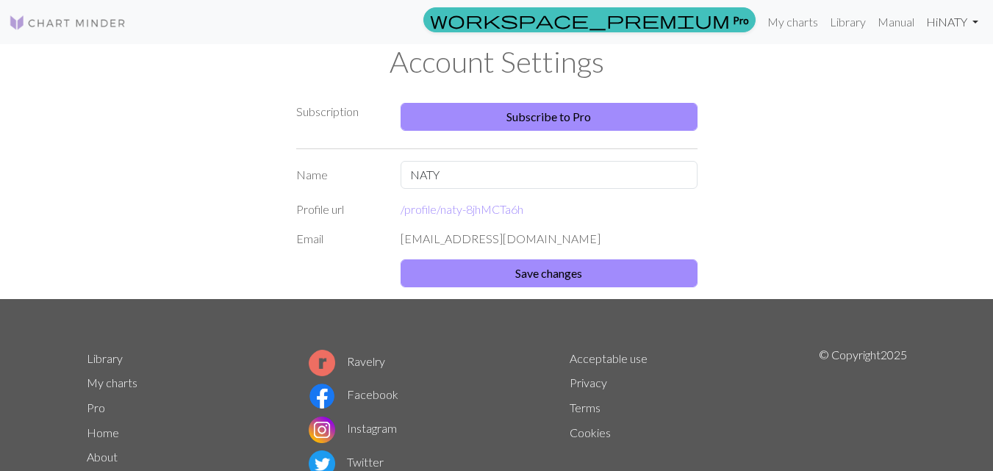
click at [979, 19] on link "Hi NATY" at bounding box center [952, 21] width 64 height 29
click at [810, 101] on div "Subscription Subscribe to Pro Name NATY Profile url /profile/ naty-8jhMCTa6h Em…" at bounding box center [497, 192] width 838 height 214
click at [802, 24] on link "My charts" at bounding box center [792, 21] width 62 height 29
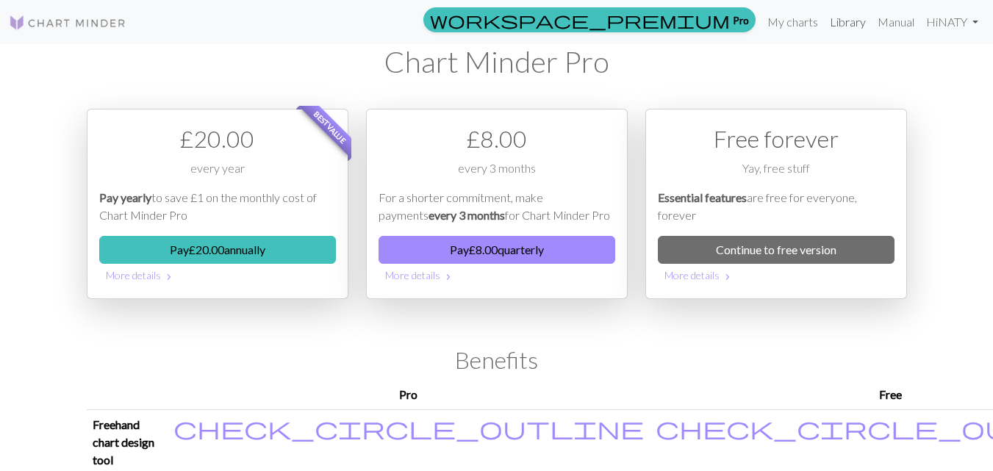
click at [842, 23] on link "Library" at bounding box center [848, 21] width 48 height 29
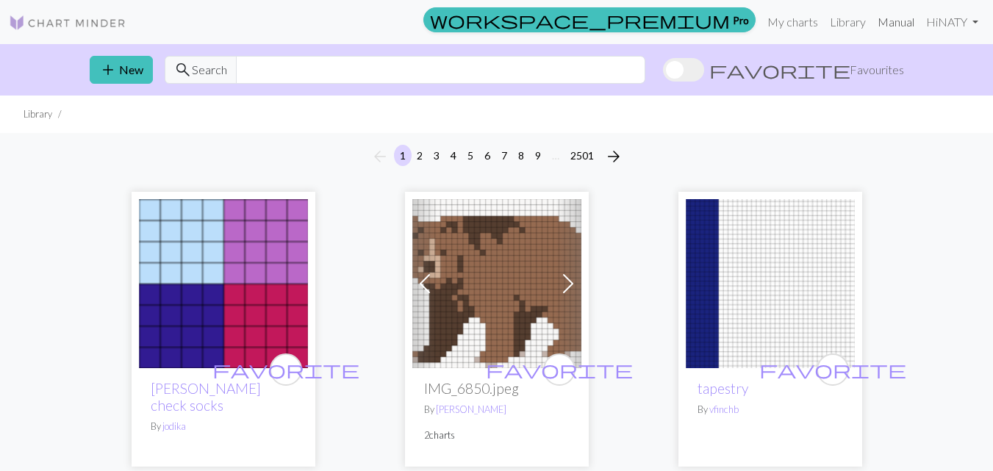
click at [889, 17] on link "Manual" at bounding box center [895, 21] width 48 height 29
